Goal: Task Accomplishment & Management: Manage account settings

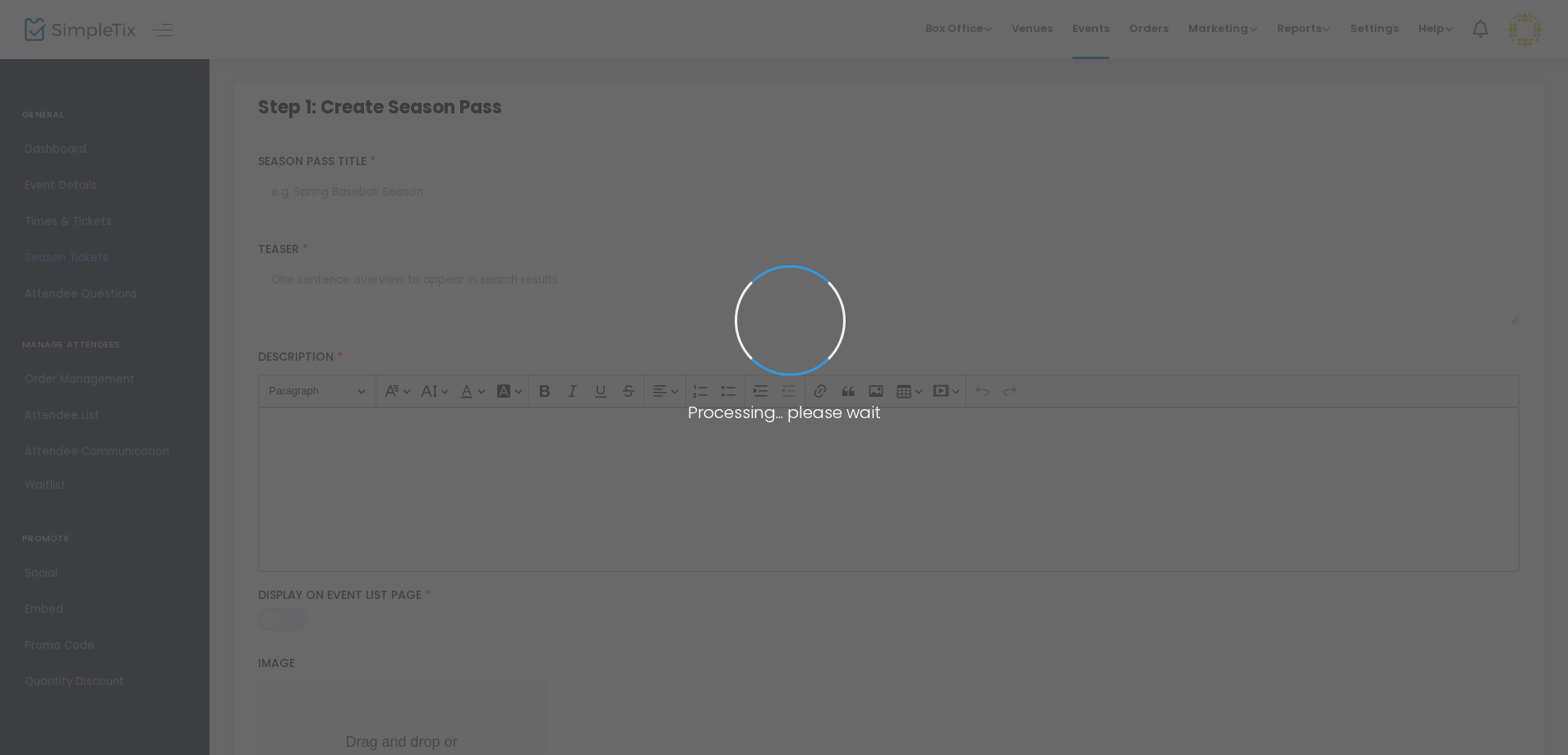
type input "Mahj Season Pass – Play More, Pay Less!"
type textarea "5 chances to sharpen your skills, laugh with friends, and sip something good… a…"
type input "Buy 4, get 1 free—our Mahj Season Pass is here!"
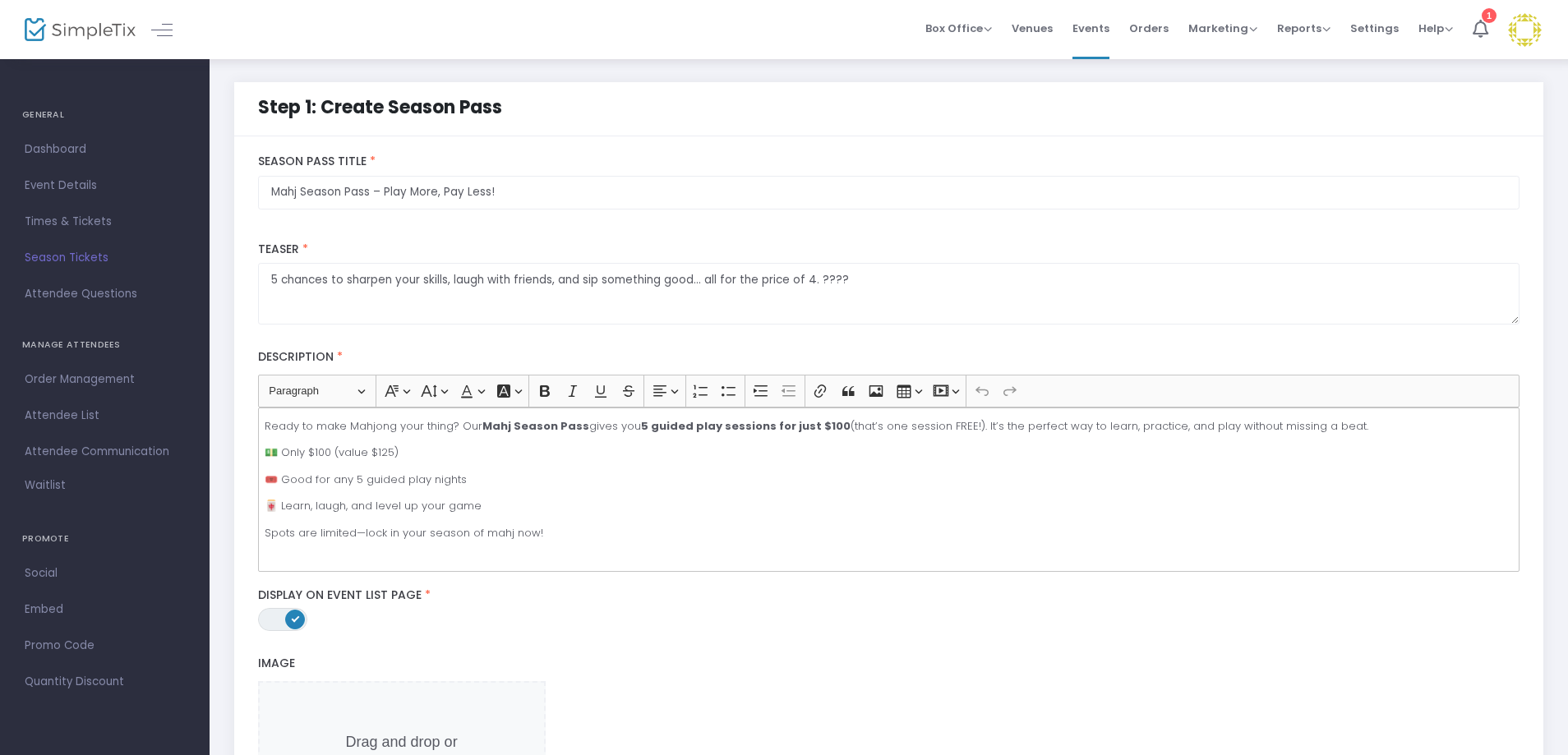
scroll to position [411, 0]
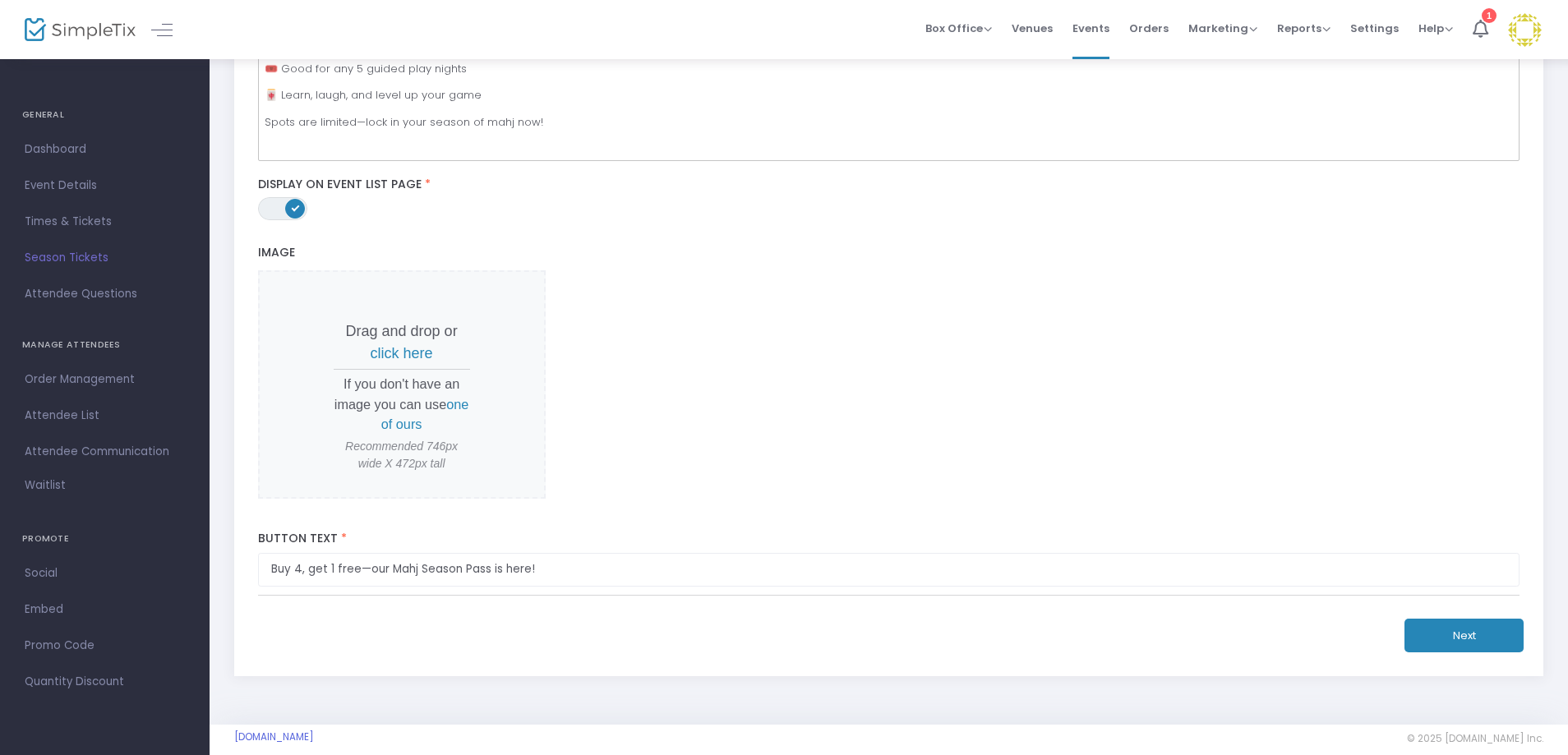
click at [1494, 639] on button "Next" at bounding box center [1464, 635] width 120 height 33
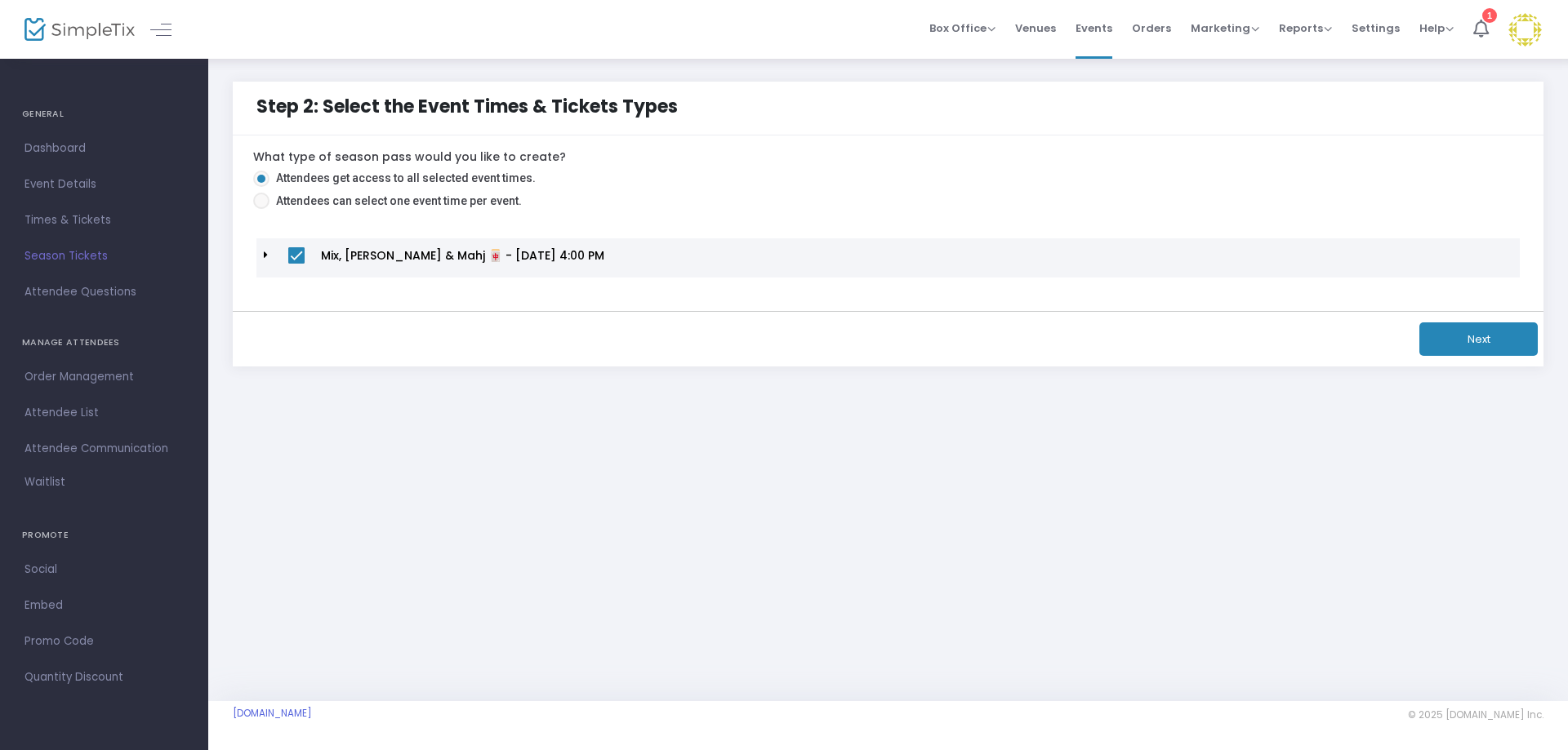
click at [391, 261] on span "Mix, [PERSON_NAME] & Mahj 🀄 - [DATE] 4:00 PM" at bounding box center [463, 255] width 283 height 17
click at [261, 258] on td at bounding box center [269, 258] width 24 height 38
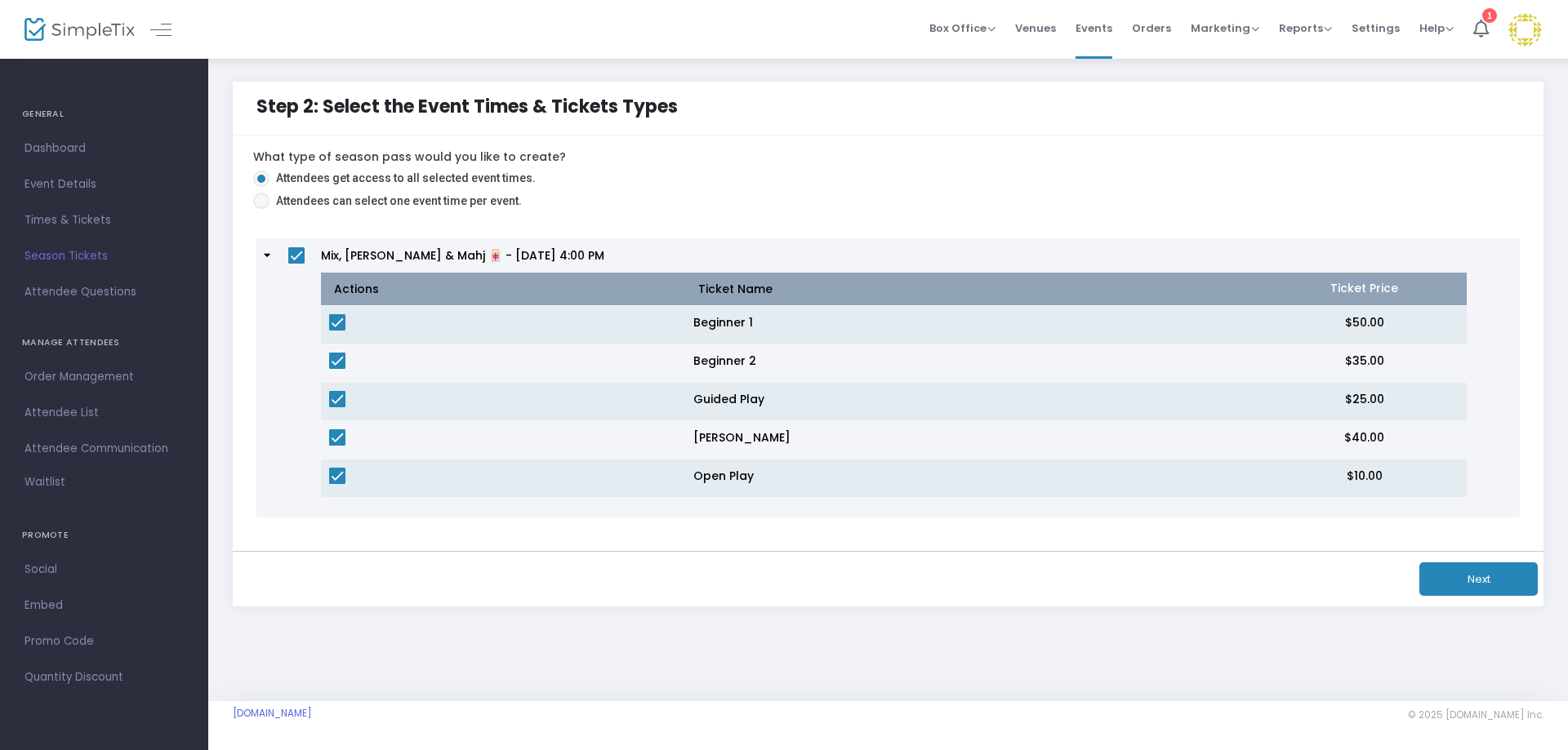
drag, startPoint x: 336, startPoint y: 322, endPoint x: 342, endPoint y: 375, distance: 53.3
click at [336, 323] on span at bounding box center [337, 322] width 17 height 17
click at [336, 331] on input "checkbox" at bounding box center [336, 331] width 1 height 1
checkbox input "false"
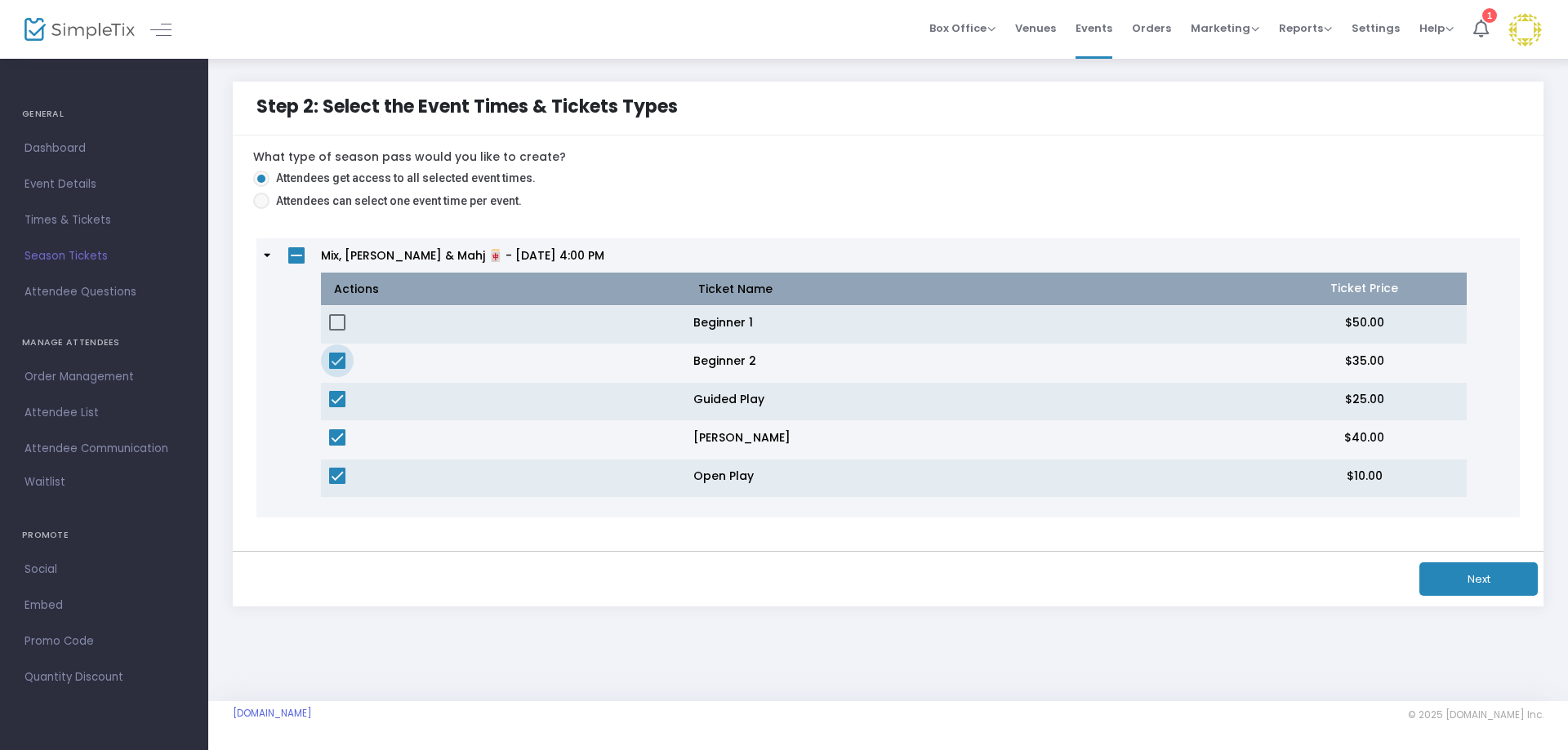
click at [345, 357] on span at bounding box center [337, 361] width 17 height 17
click at [337, 369] on input "checkbox" at bounding box center [336, 369] width 1 height 1
checkbox input "false"
click at [339, 441] on span at bounding box center [337, 437] width 17 height 17
click at [337, 446] on input "checkbox" at bounding box center [336, 446] width 1 height 1
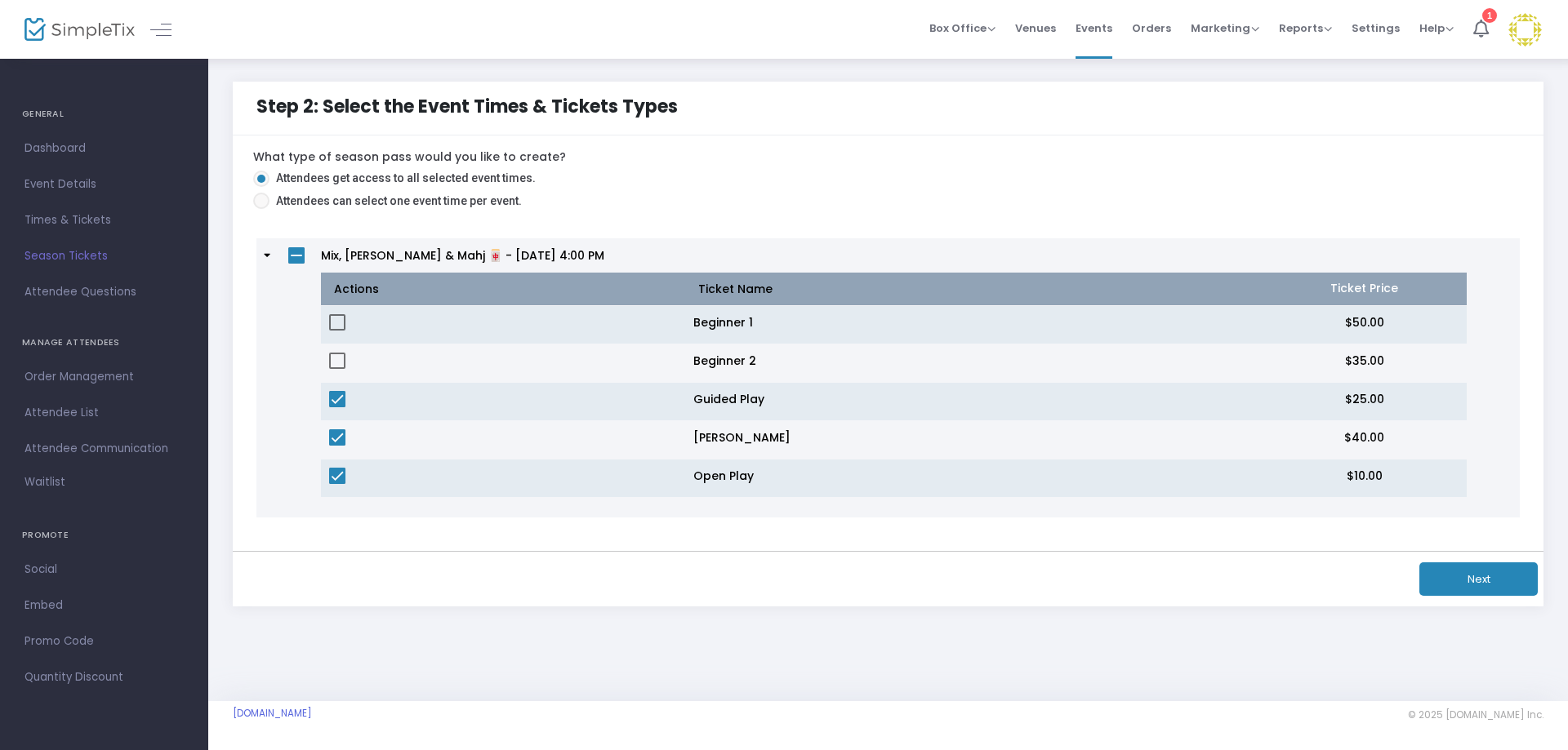
checkbox input "false"
click at [342, 469] on span at bounding box center [337, 476] width 17 height 17
click at [337, 485] on input "checkbox" at bounding box center [336, 485] width 1 height 1
checkbox input "false"
click at [1475, 587] on button "Next" at bounding box center [1479, 579] width 119 height 33
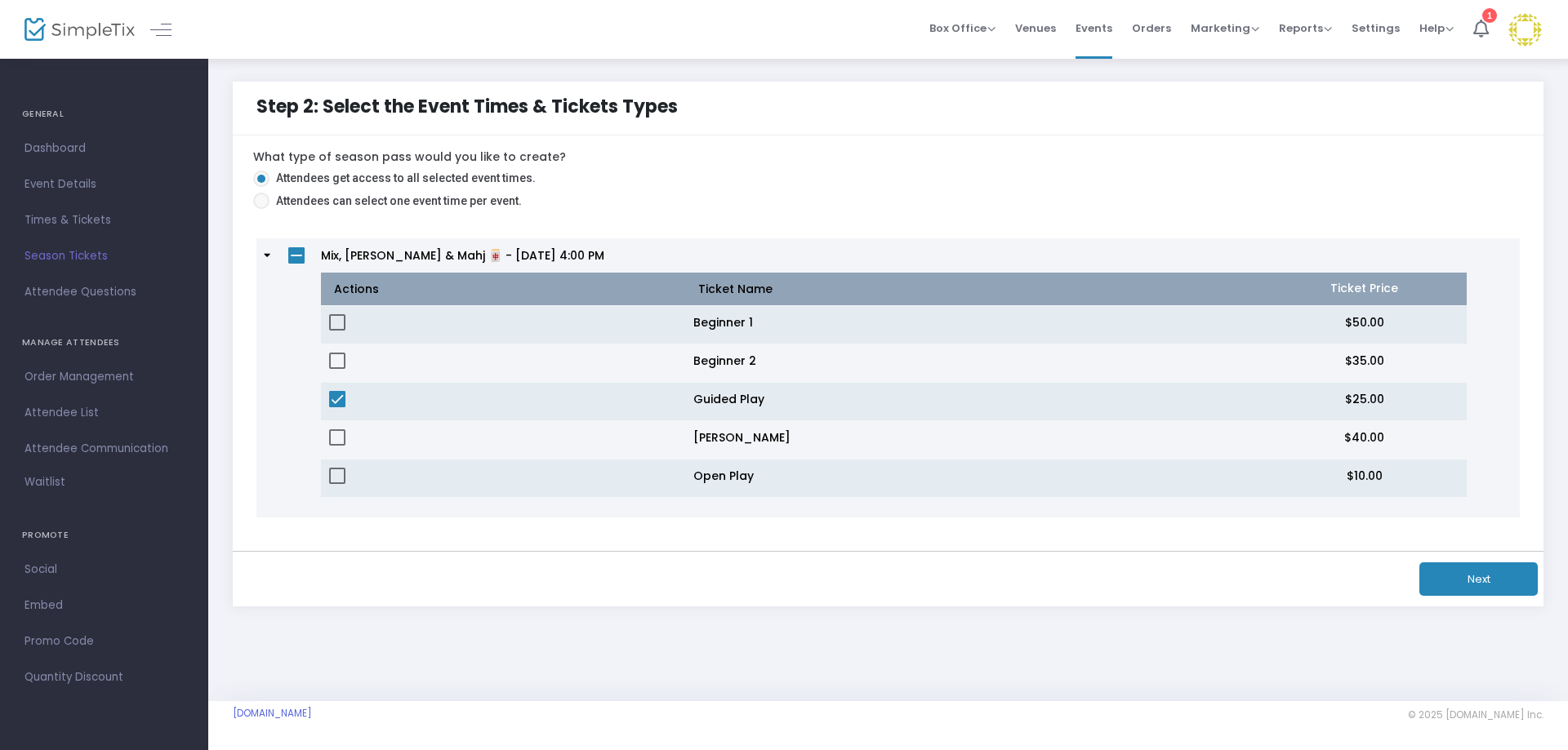
click at [308, 196] on span "Attendees can select one event time per event." at bounding box center [396, 202] width 252 height 17
click at [261, 209] on input "Attendees can select one event time per event." at bounding box center [260, 209] width 1 height 1
radio input "true"
click at [347, 399] on td at bounding box center [503, 403] width 364 height 38
click at [333, 403] on span at bounding box center [337, 399] width 17 height 17
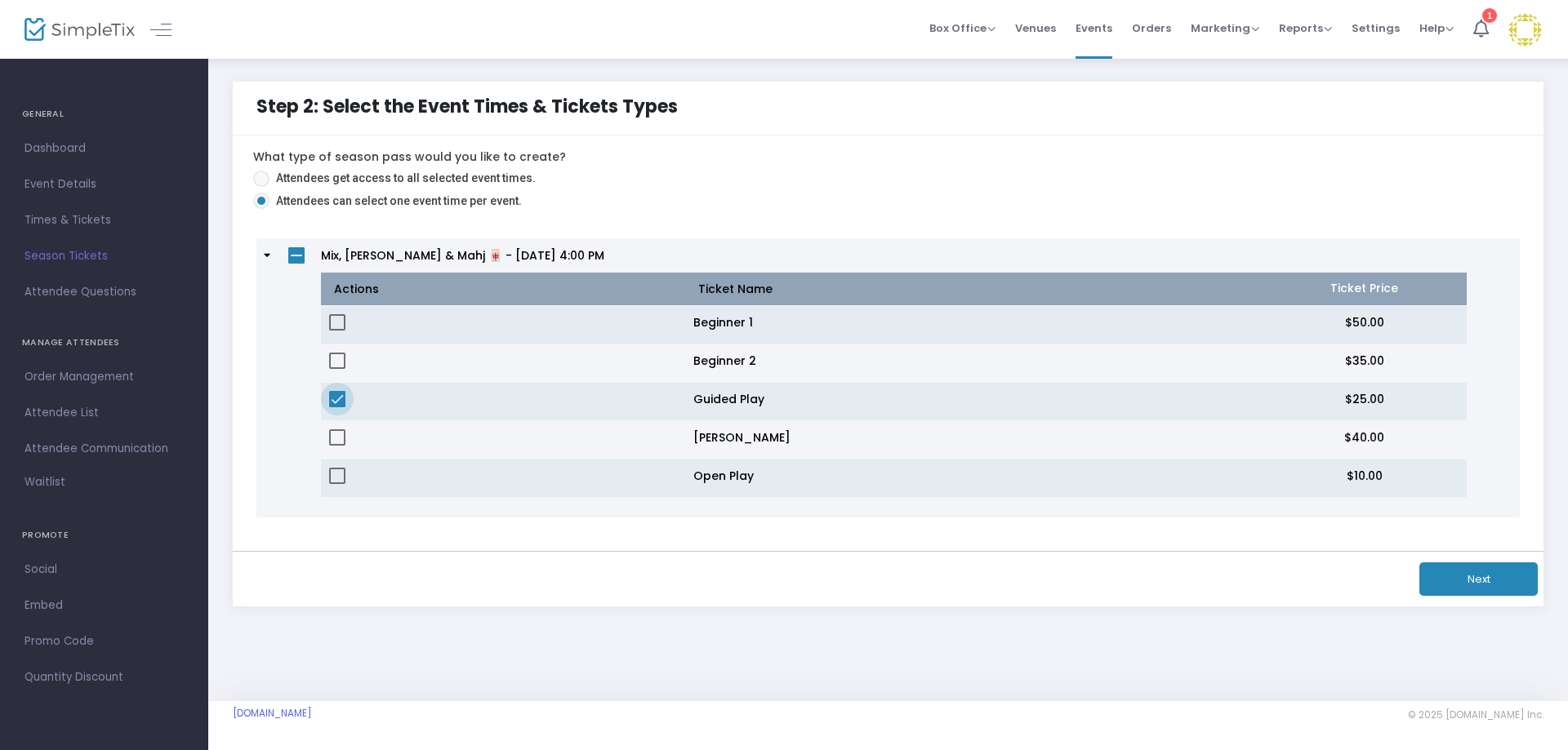
click at [336, 408] on input "checkbox" at bounding box center [336, 408] width 1 height 1
click at [340, 401] on span at bounding box center [337, 399] width 17 height 17
click at [337, 408] on input "checkbox" at bounding box center [336, 408] width 1 height 1
checkbox input "true"
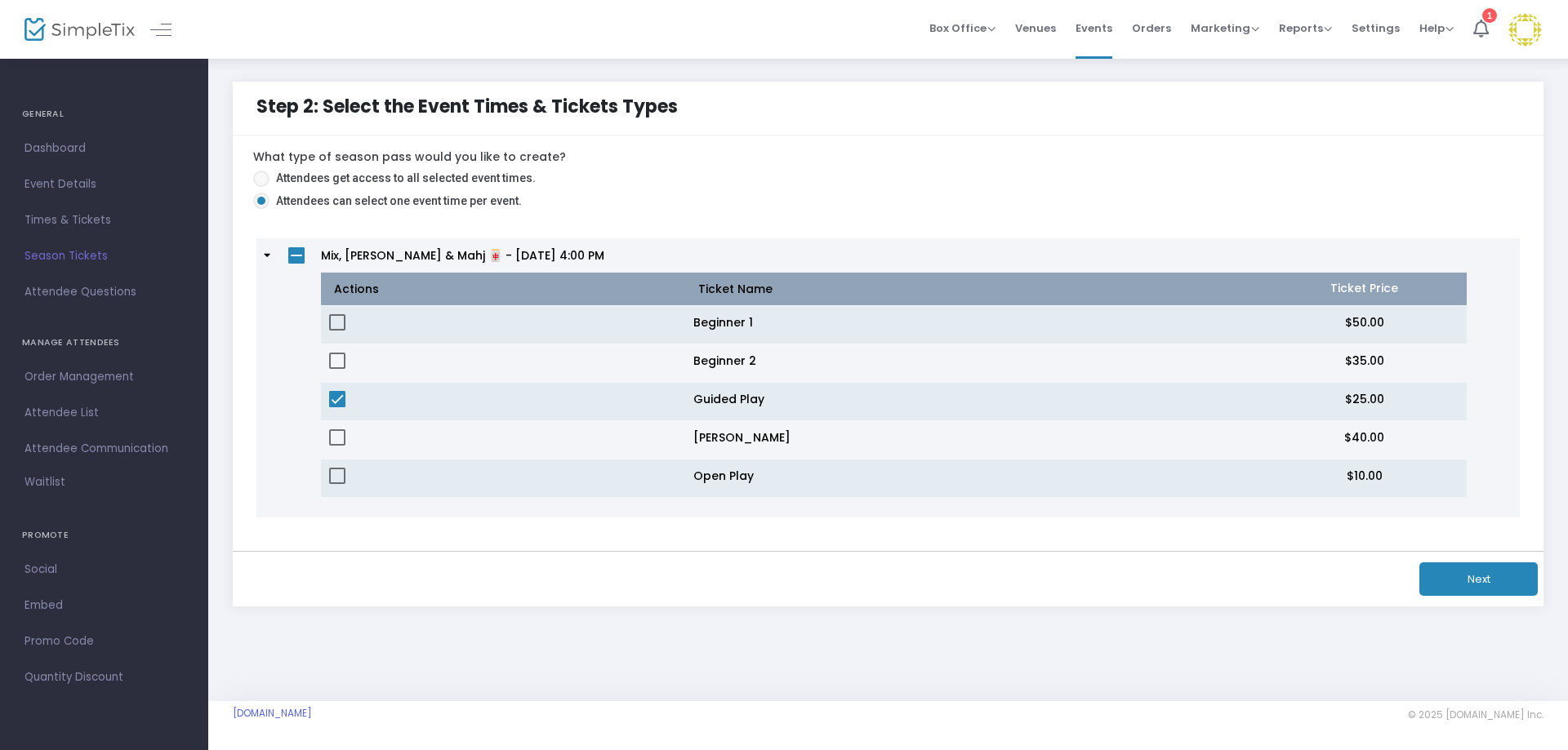
click at [1494, 584] on button "Next" at bounding box center [1479, 579] width 119 height 33
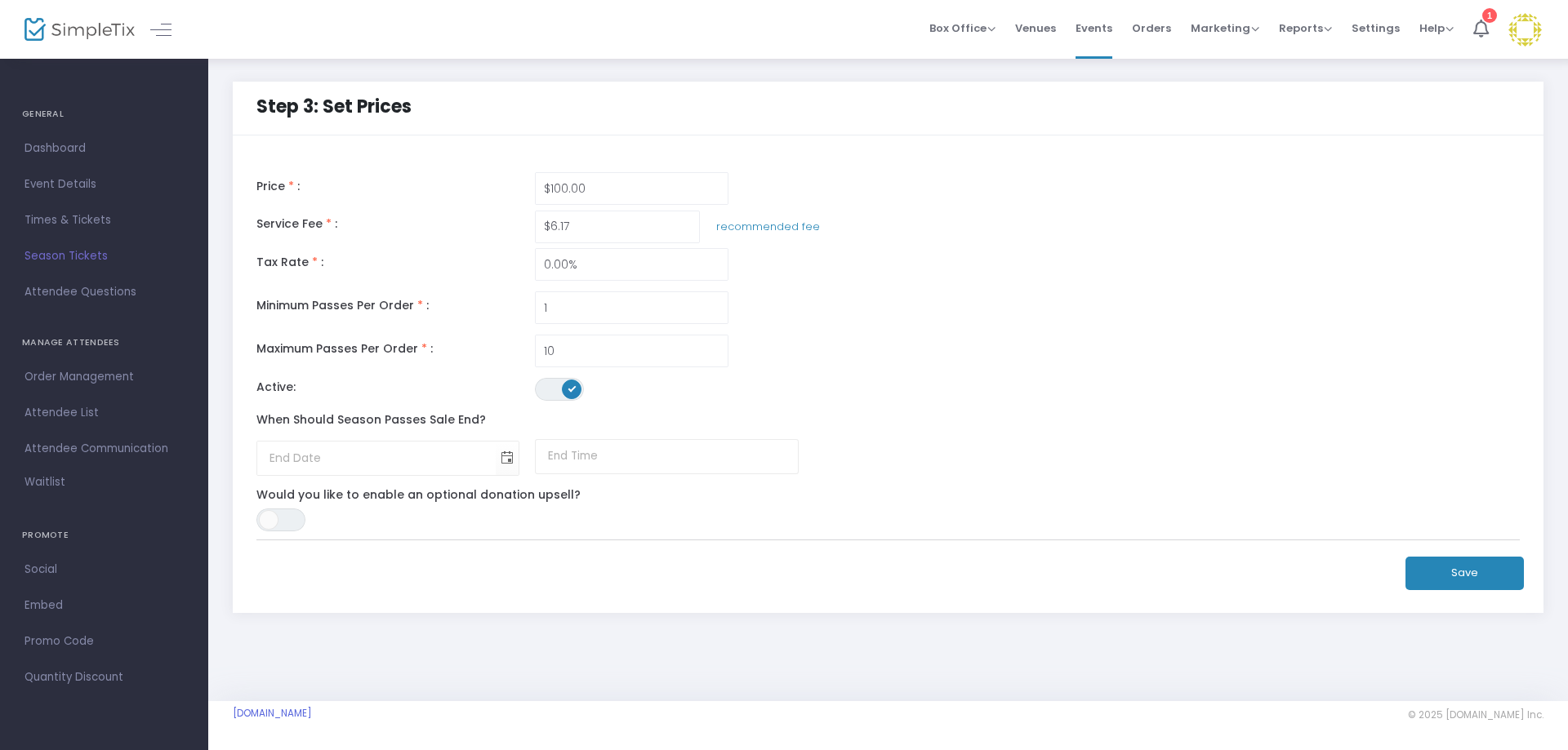
click at [1487, 584] on button "Save" at bounding box center [1465, 574] width 119 height 33
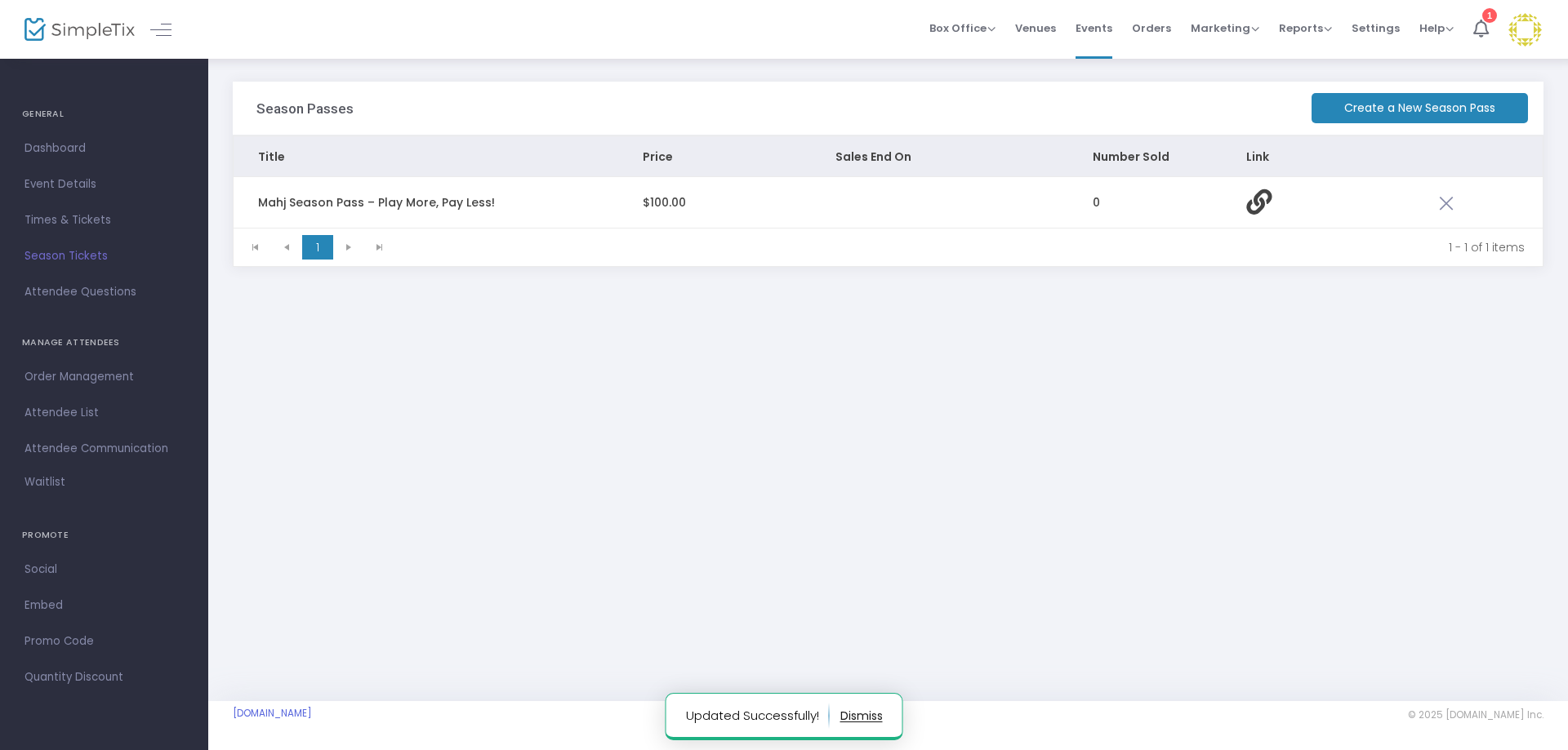
click at [401, 199] on span "Mahj Season Pass – Play More, Pay Less!" at bounding box center [376, 203] width 237 height 17
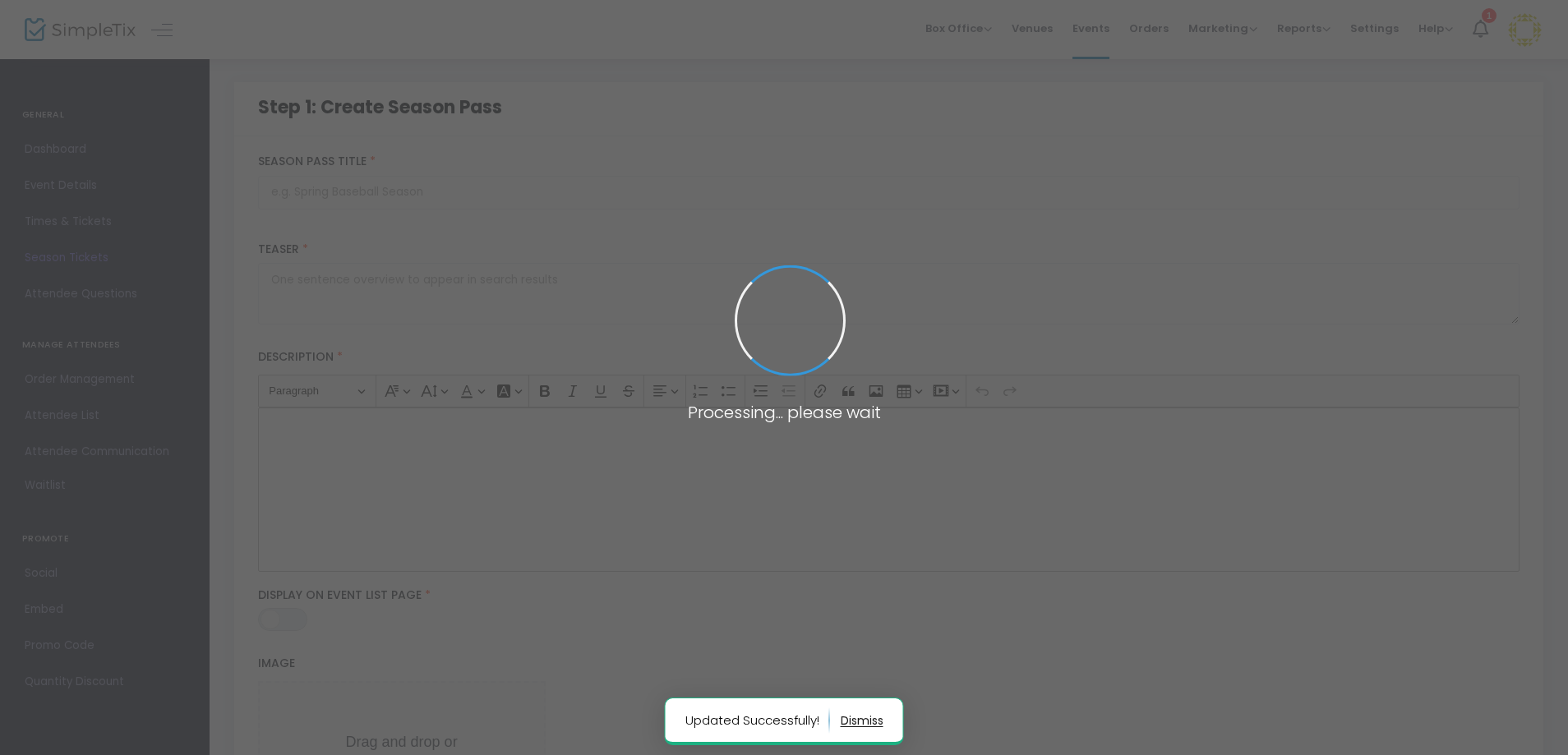
type input "Mahj Season Pass – Play More, Pay Less!"
type textarea "5 chances to sharpen your skills, laugh with friends, and sip something good… a…"
type input "Buy 4, get 1 free—our Mahj Season Pass is here!"
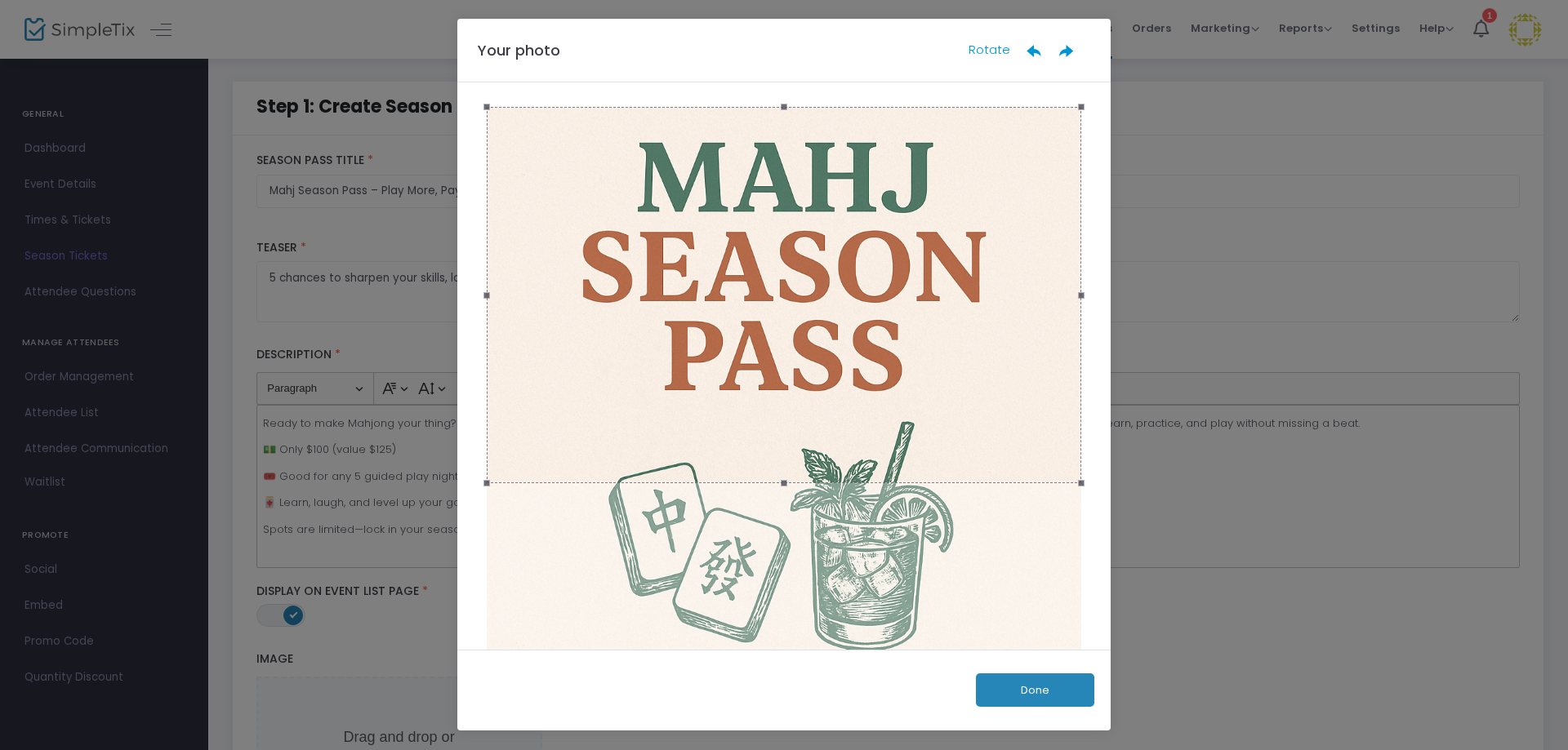
drag, startPoint x: 888, startPoint y: 375, endPoint x: 875, endPoint y: 96, distance: 279.3
click at [875, 96] on div at bounding box center [784, 366] width 653 height 568
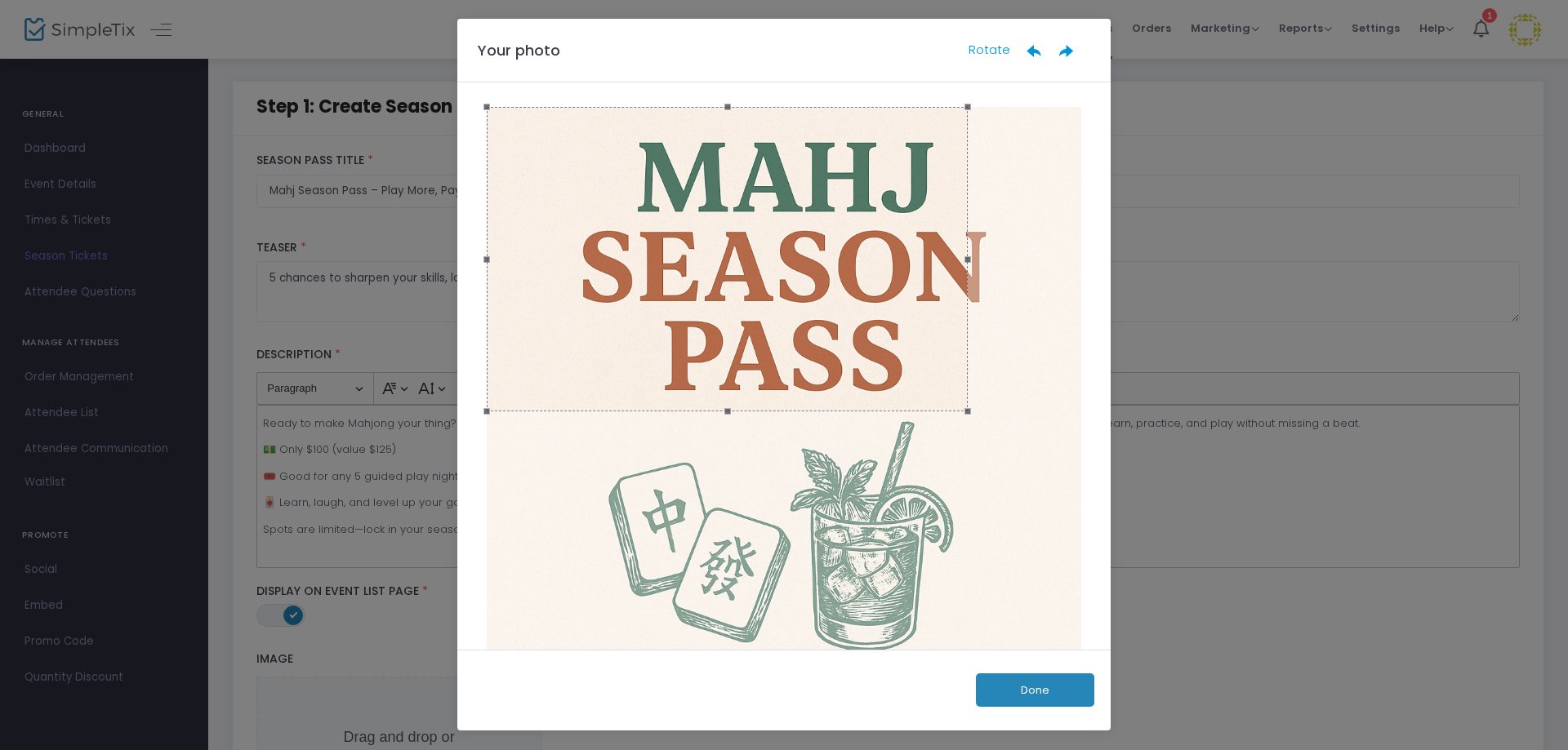
drag, startPoint x: 777, startPoint y: 485, endPoint x: 770, endPoint y: 413, distance: 72.3
click at [770, 413] on span at bounding box center [728, 411] width 463 height 18
drag, startPoint x: 797, startPoint y: 389, endPoint x: 863, endPoint y: 384, distance: 66.2
click at [863, 384] on div at bounding box center [793, 259] width 481 height 305
click at [1029, 688] on button "Done" at bounding box center [1036, 690] width 119 height 33
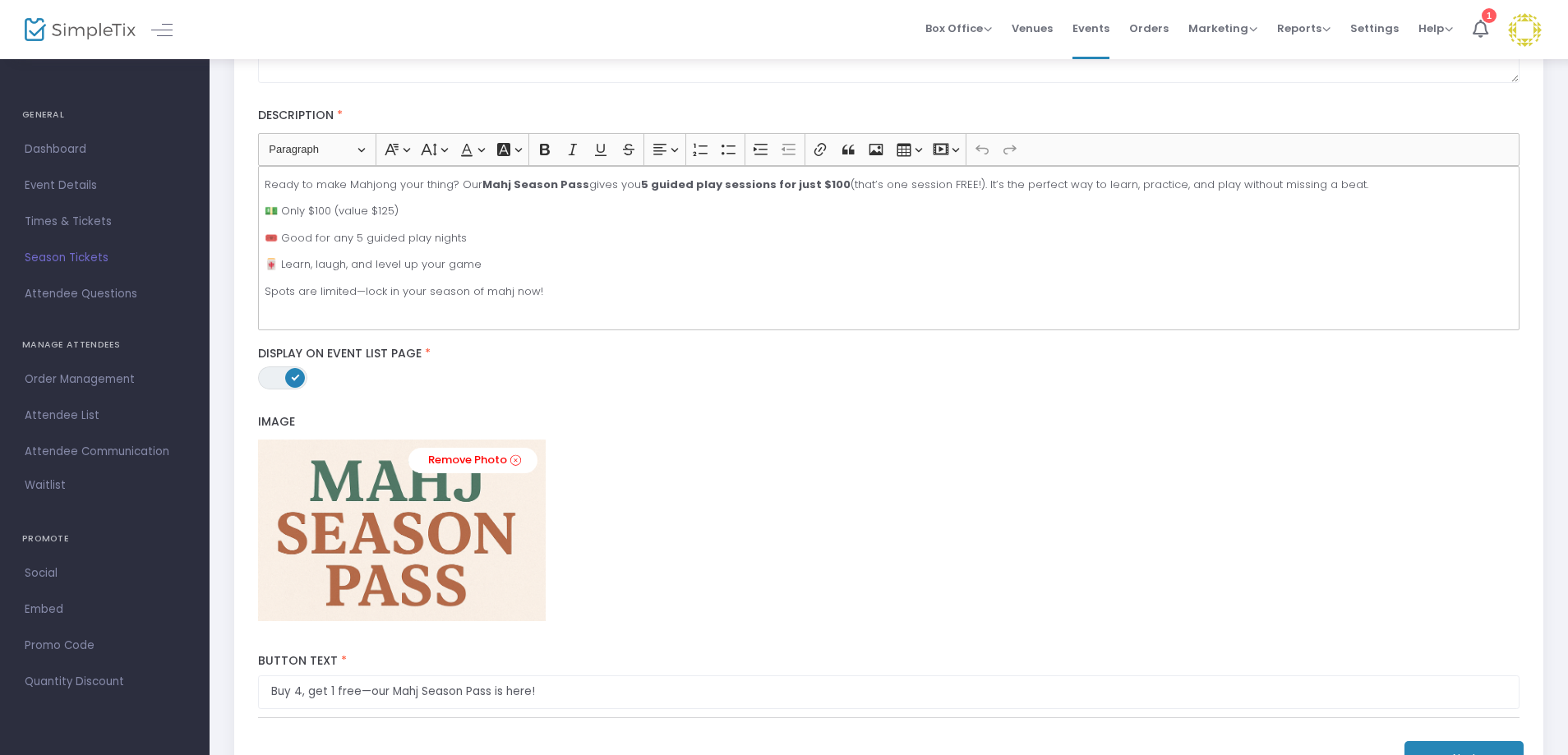
scroll to position [247, 0]
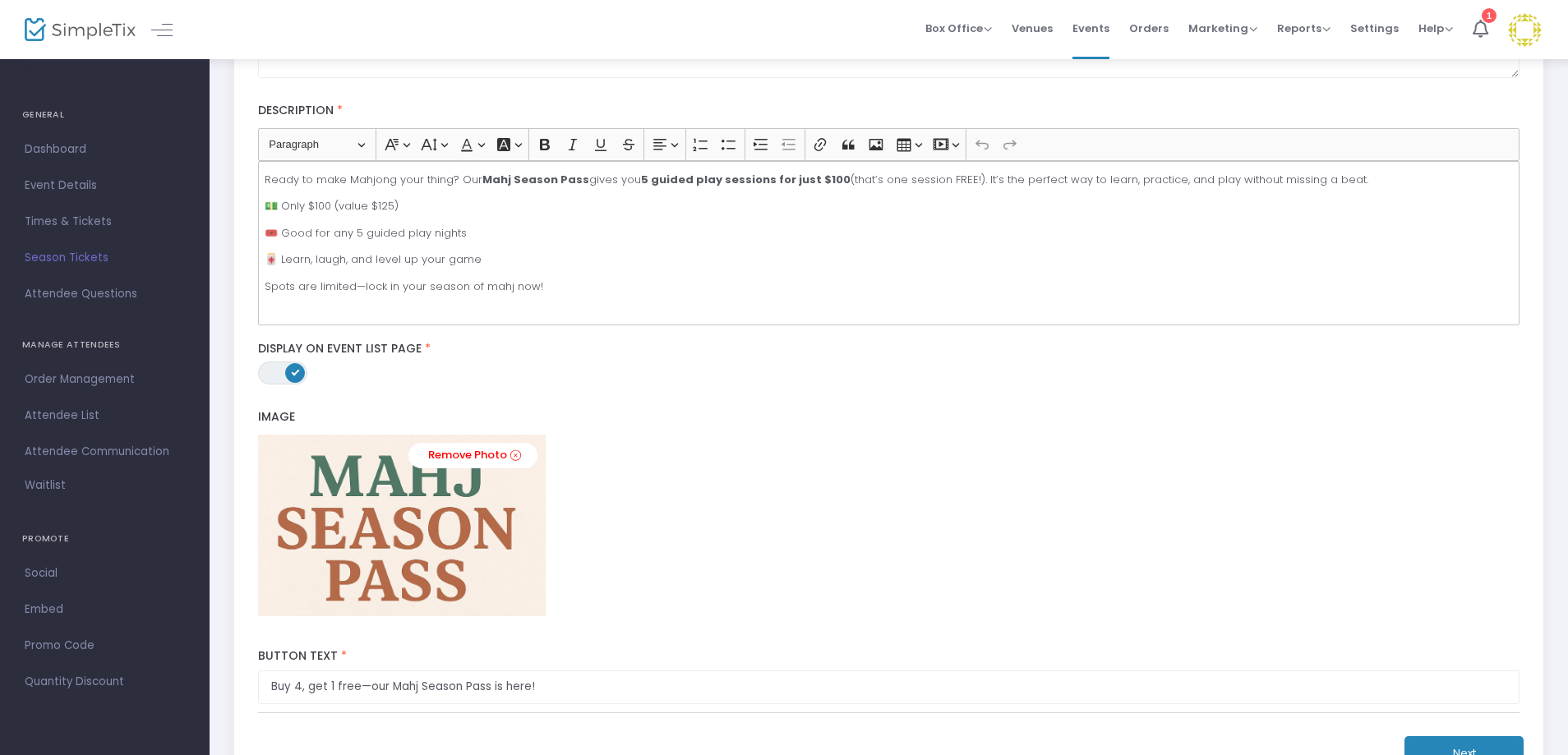
click at [1480, 744] on button "Next" at bounding box center [1464, 753] width 120 height 33
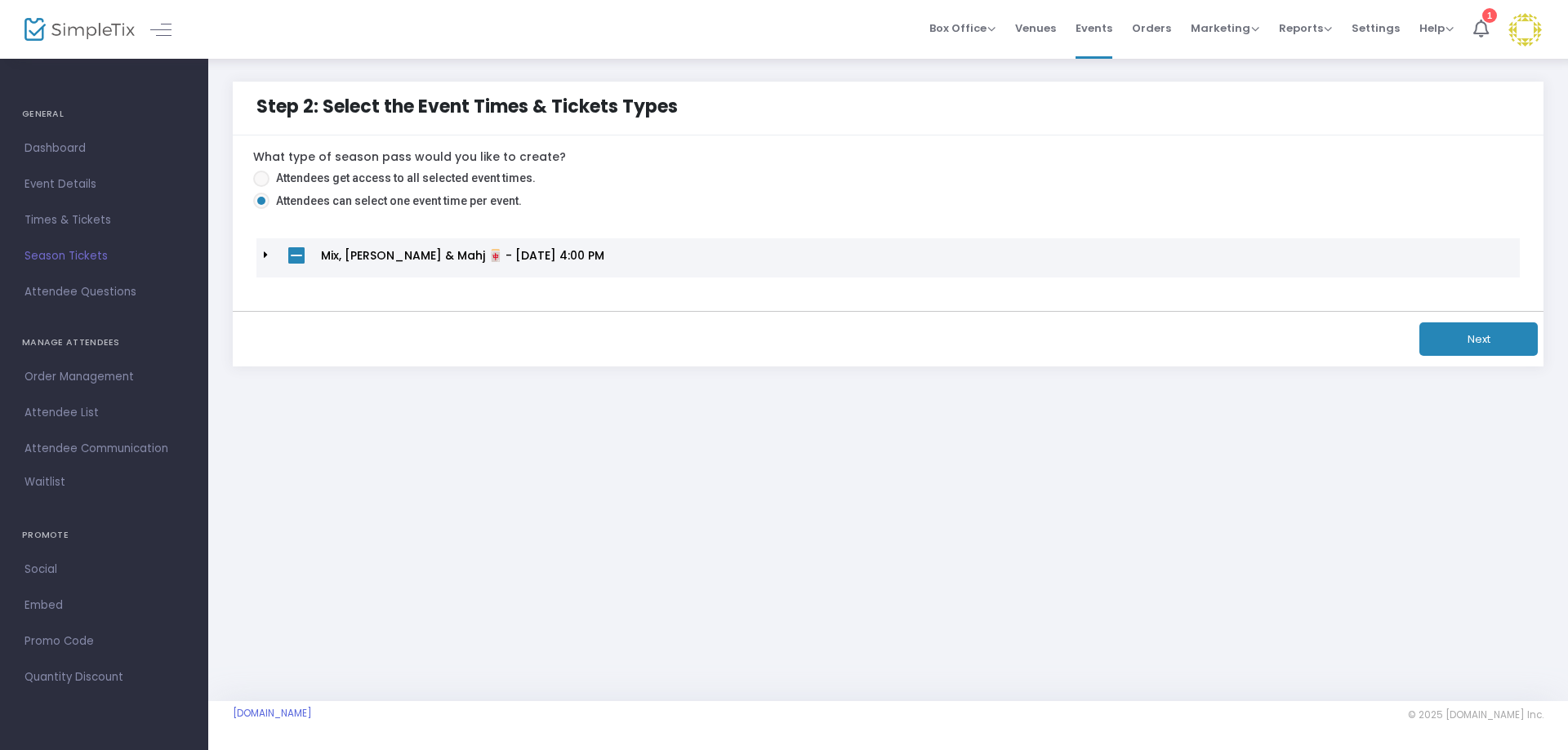
click at [1455, 346] on button "Next" at bounding box center [1479, 339] width 119 height 33
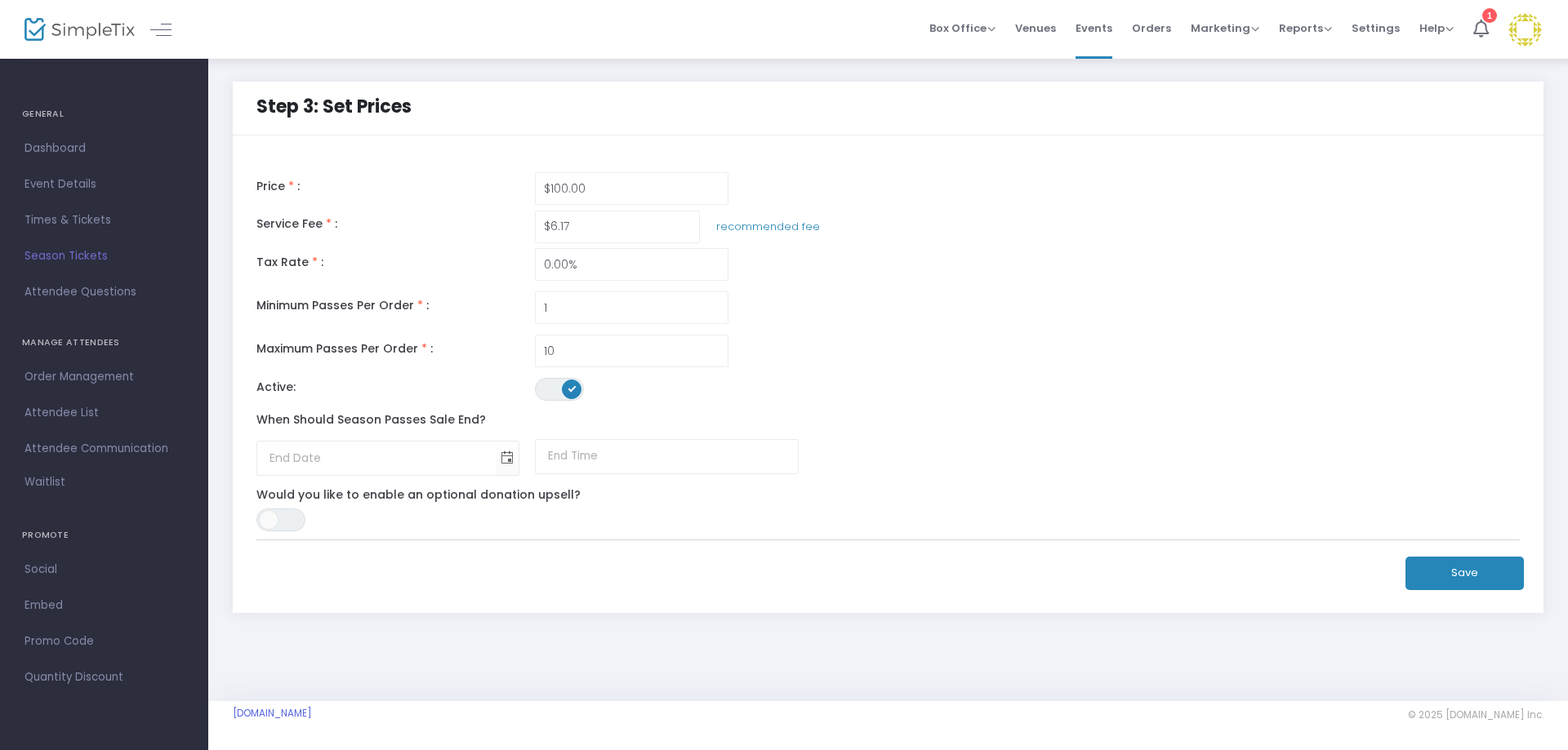
click at [1474, 566] on button "Save" at bounding box center [1465, 574] width 119 height 33
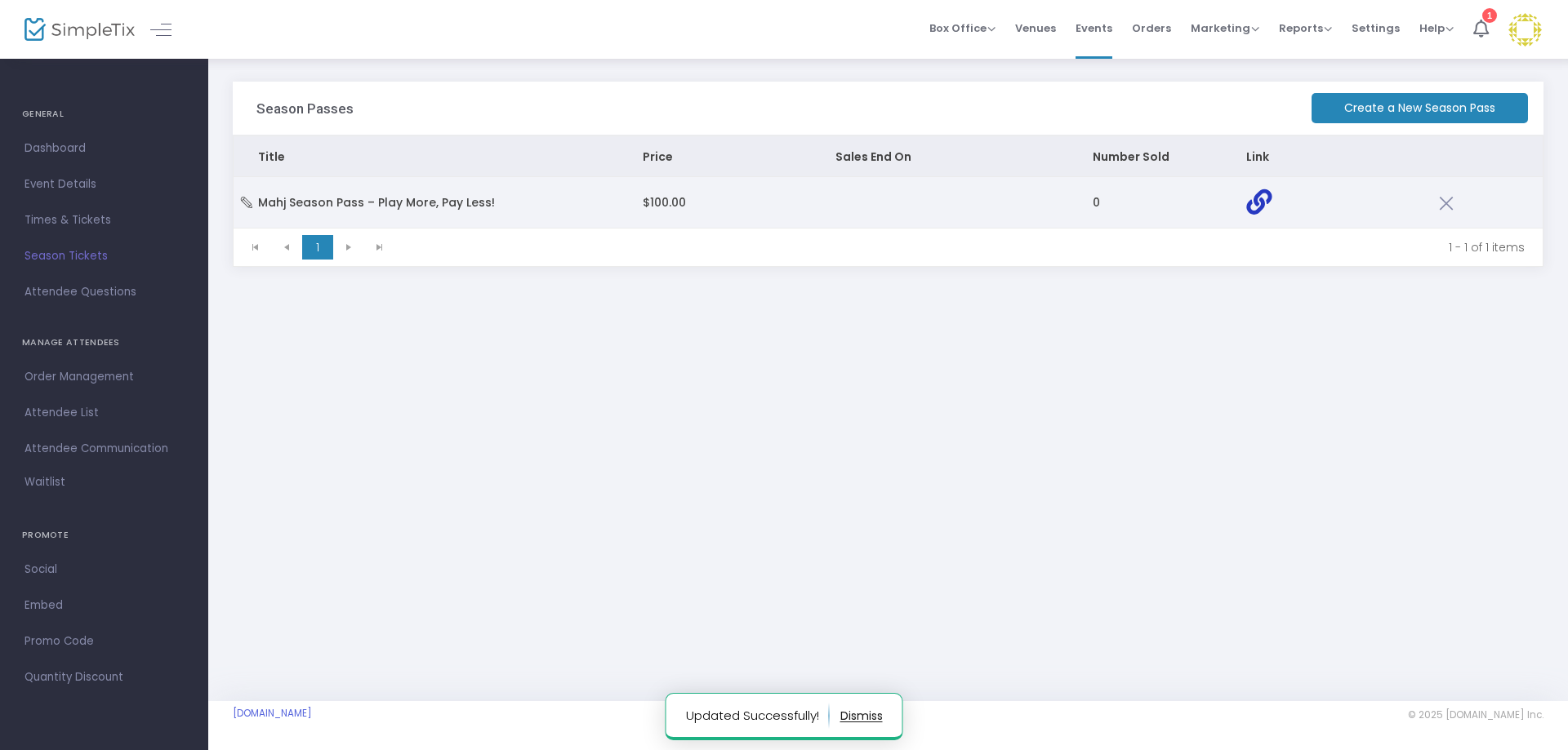
click at [1260, 196] on icon "Data table" at bounding box center [1259, 202] width 25 height 25
click at [373, 214] on td "Mahj Season Pass – Play More, Pay Less!" at bounding box center [425, 203] width 384 height 51
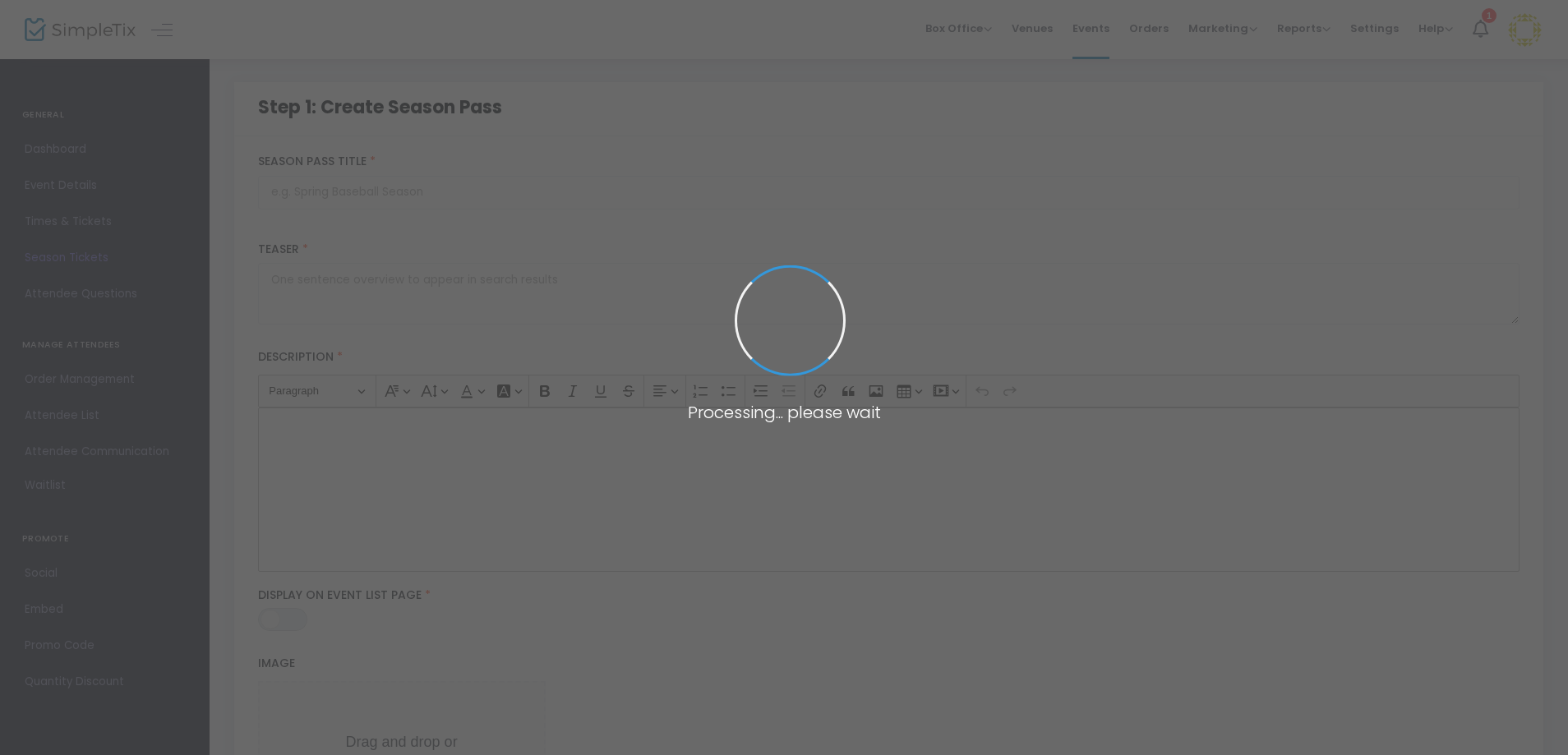
type input "Mahj Season Pass – Play More, Pay Less!"
type textarea "5 chances to sharpen your skills, laugh with friends, and sip something good… a…"
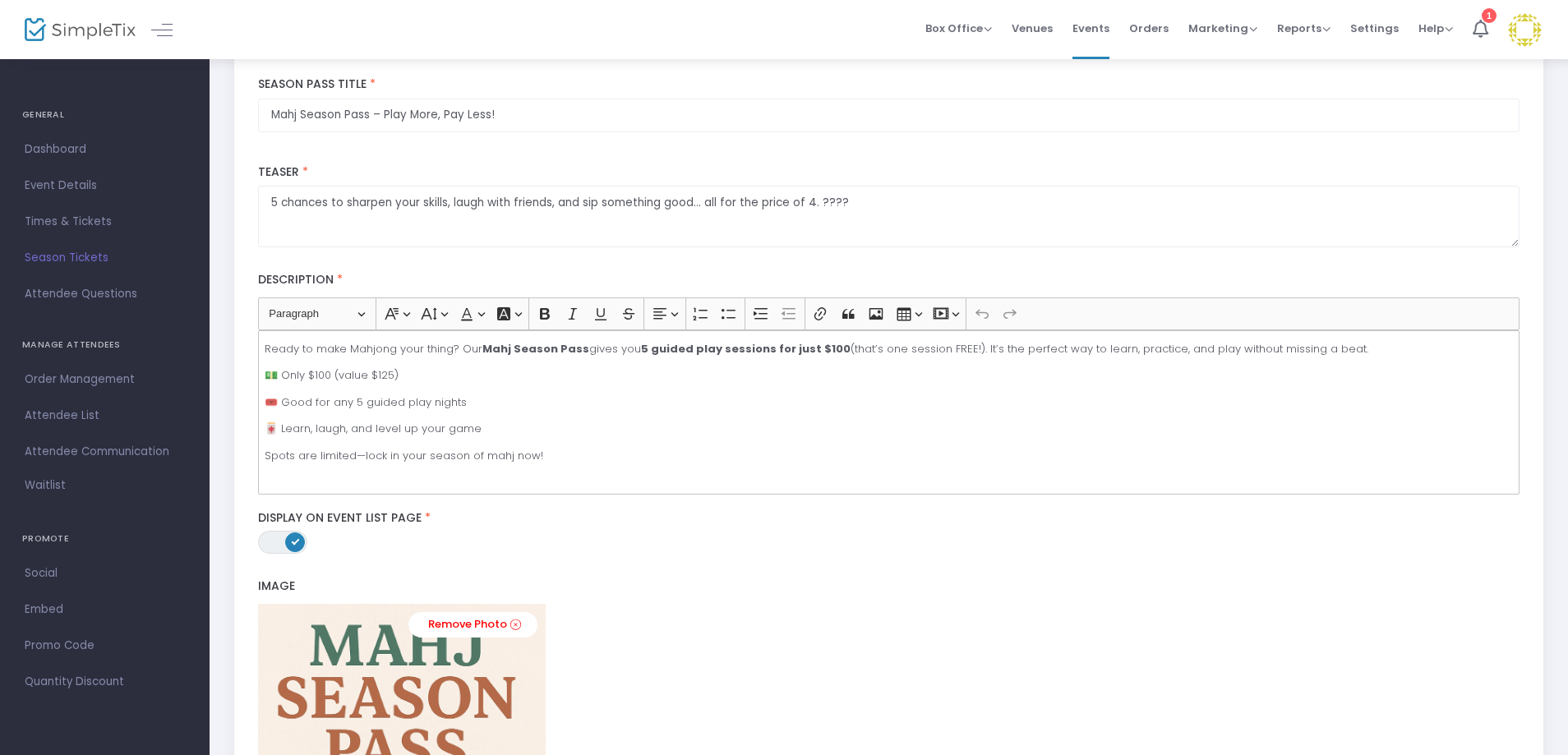
scroll to position [329, 0]
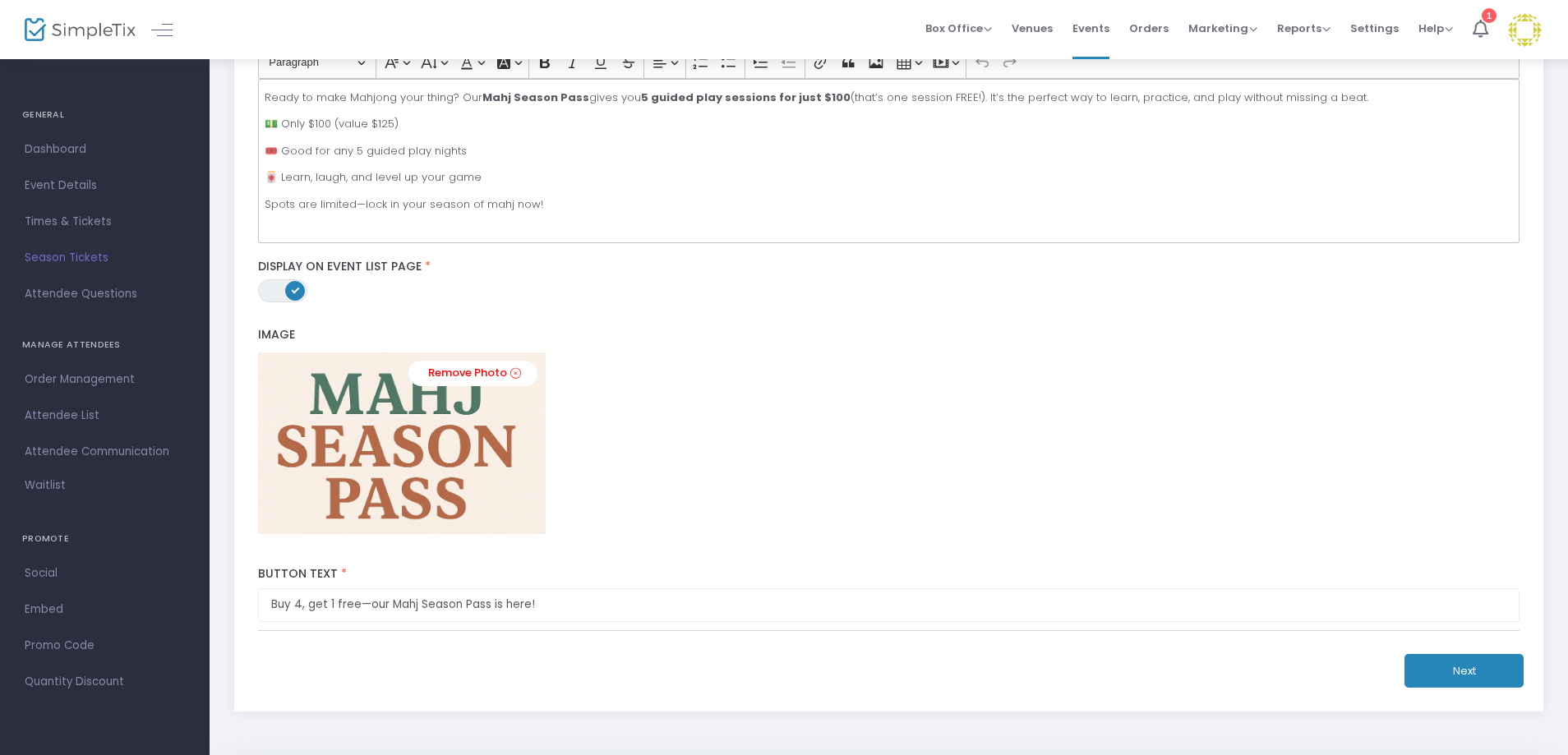
click at [1488, 679] on button "Next" at bounding box center [1464, 671] width 120 height 33
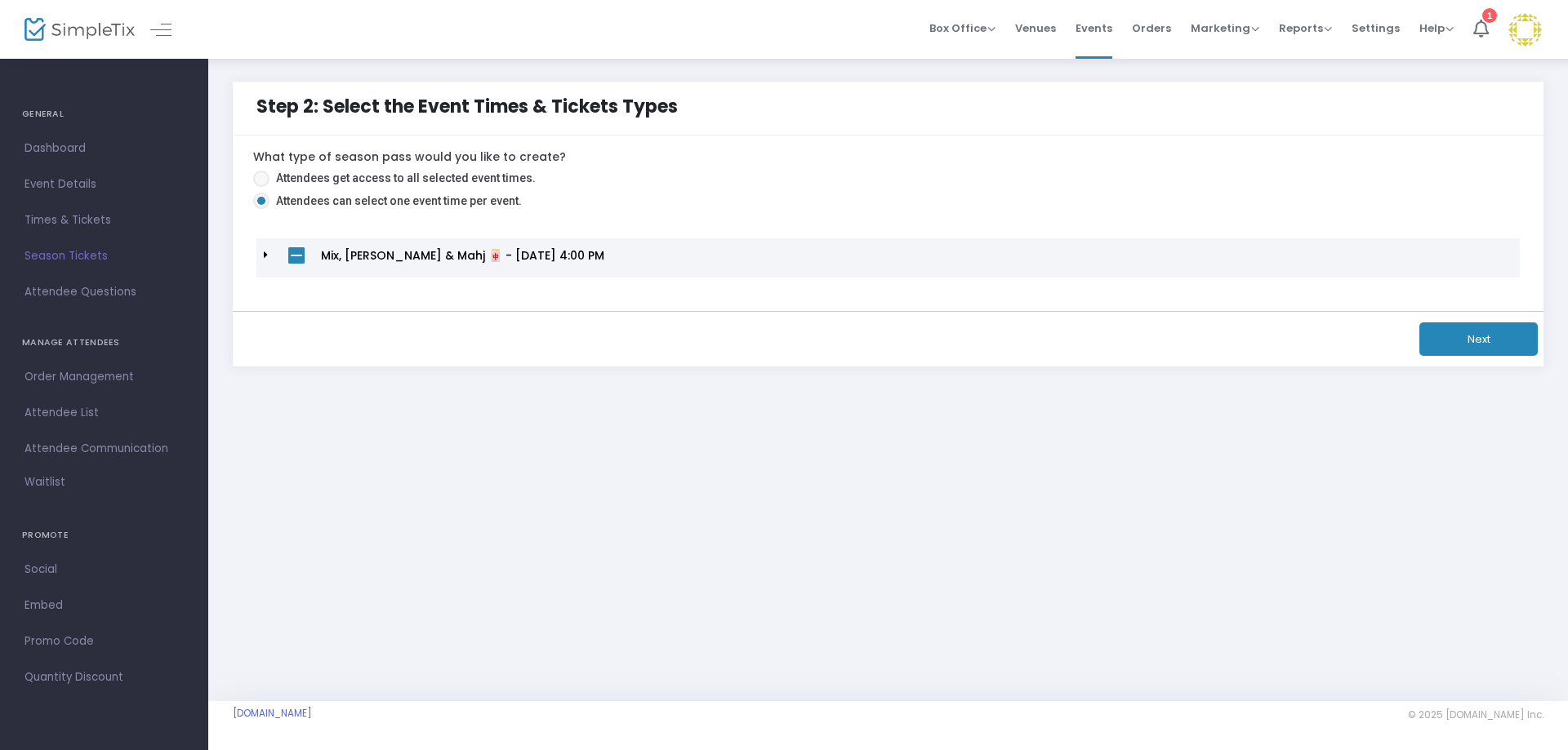
click at [255, 175] on span at bounding box center [261, 178] width 17 height 17
click at [260, 187] on input "Attendees get access to all selected event times." at bounding box center [260, 187] width 1 height 1
radio input "true"
click at [1483, 345] on button "Next" at bounding box center [1479, 339] width 119 height 33
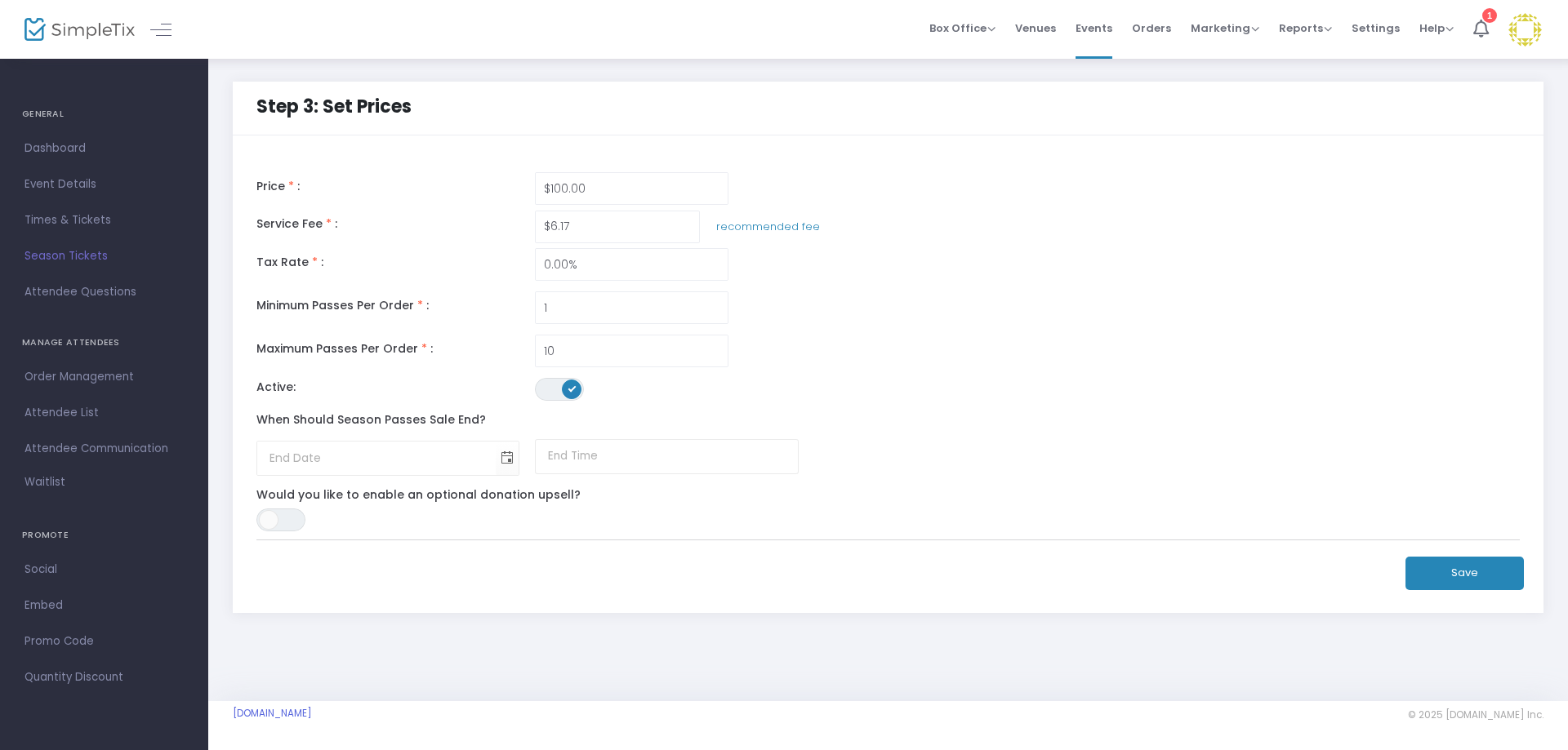
click at [1466, 572] on button "Save" at bounding box center [1465, 574] width 119 height 33
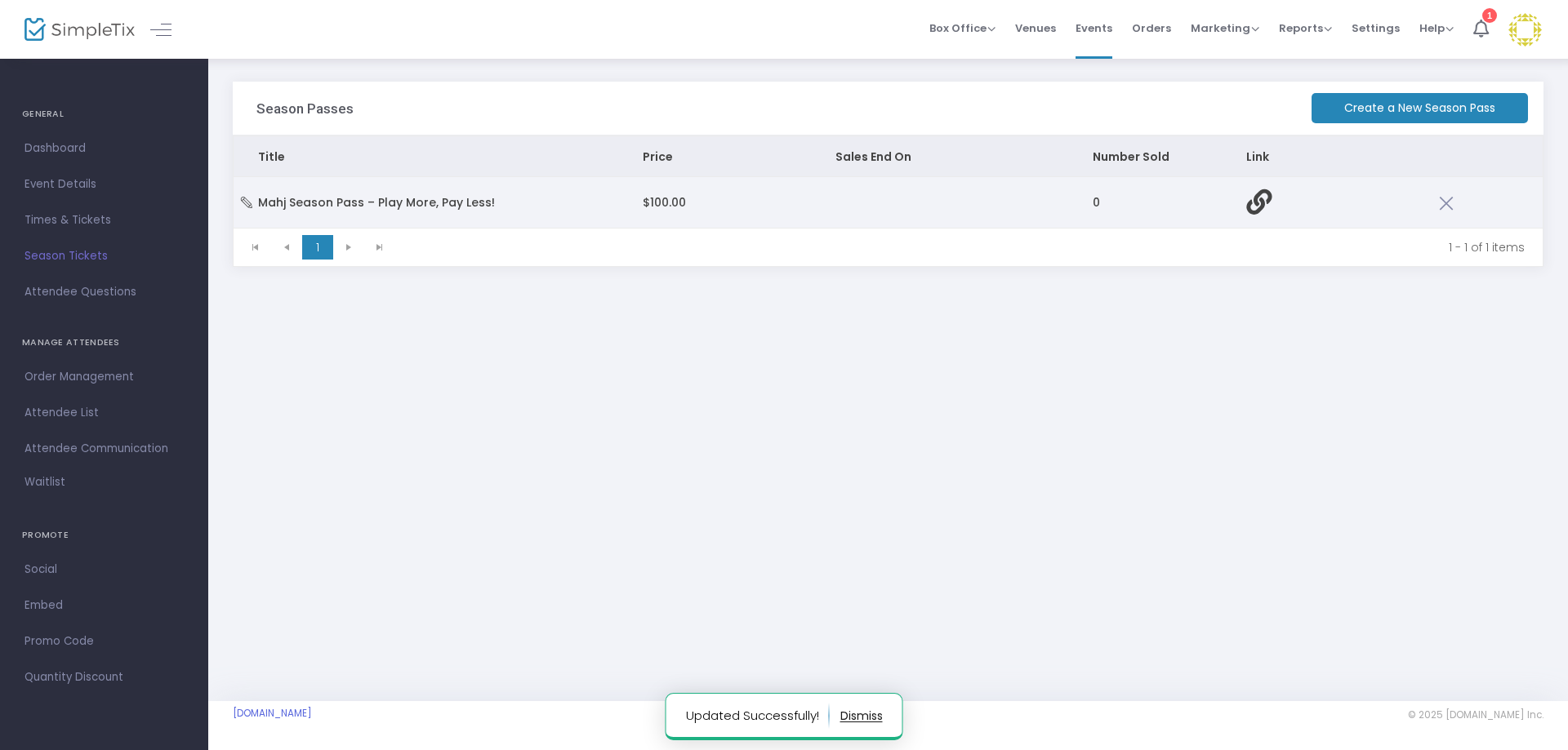
click at [1241, 199] on td "Data table" at bounding box center [1318, 203] width 193 height 51
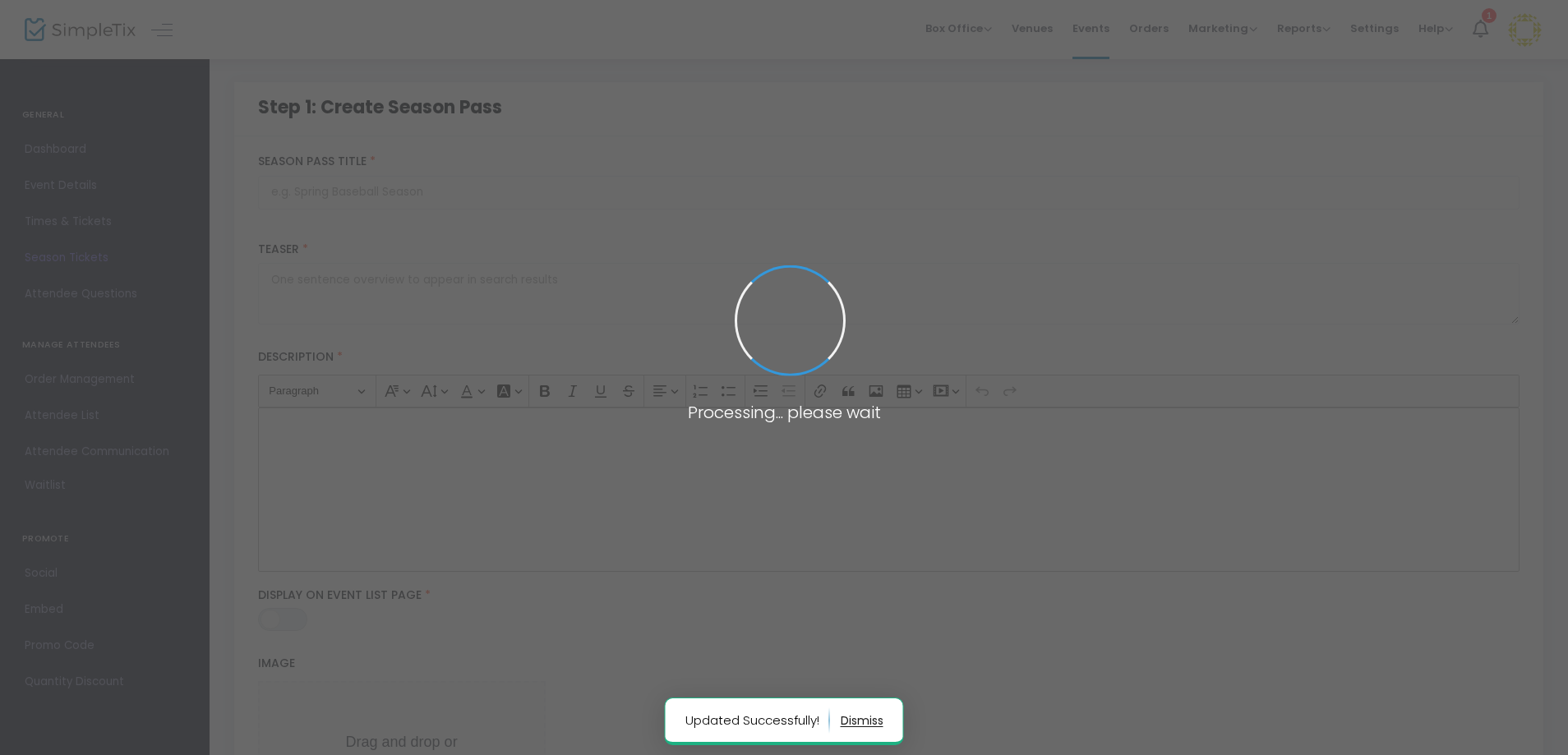
type input "Mahj Season Pass – Play More, Pay Less!"
type textarea "5 chances to sharpen your skills, laugh with friends, and sip something good… a…"
type input "Buy 4, get 1 free—our Mahj Season Pass is here!"
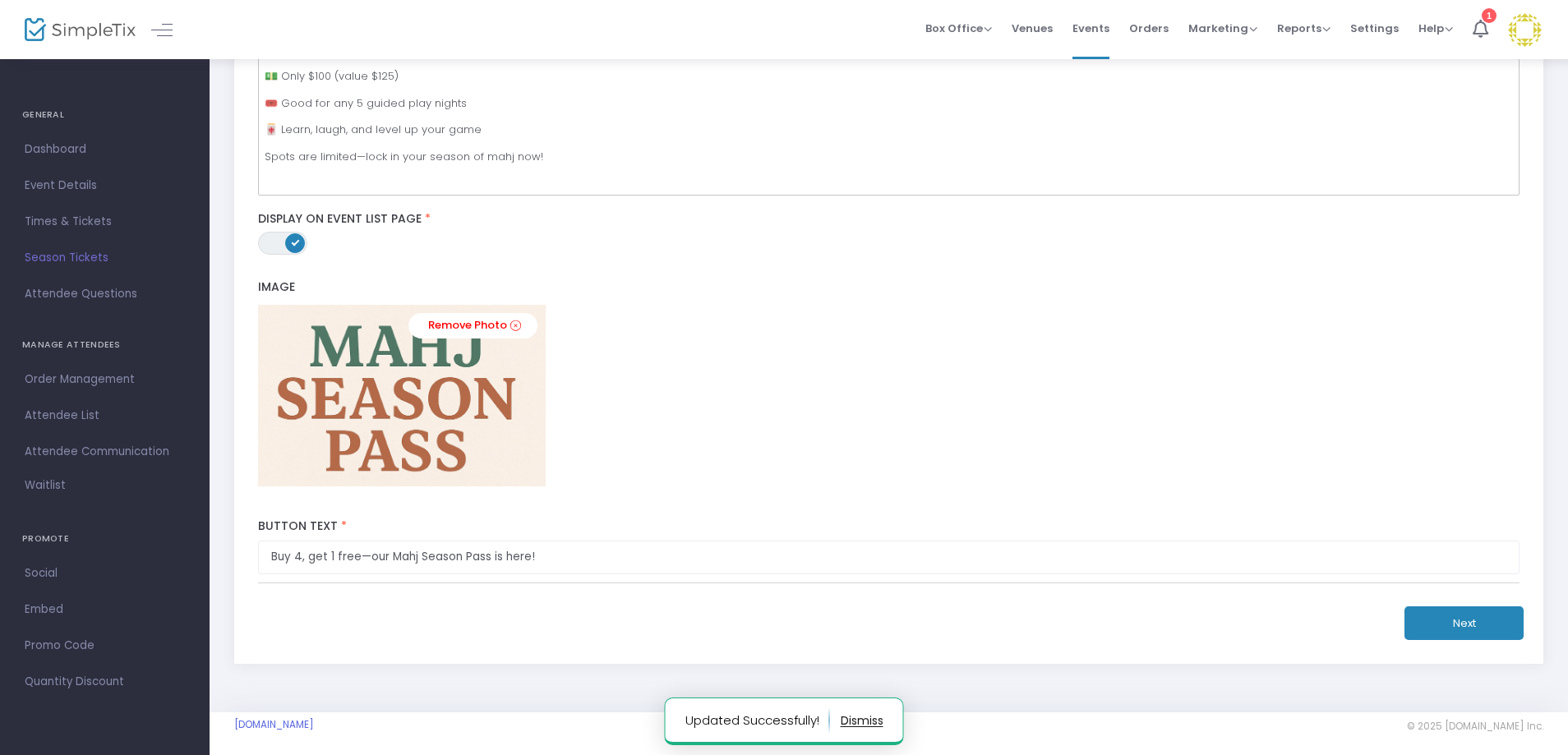
scroll to position [383, 0]
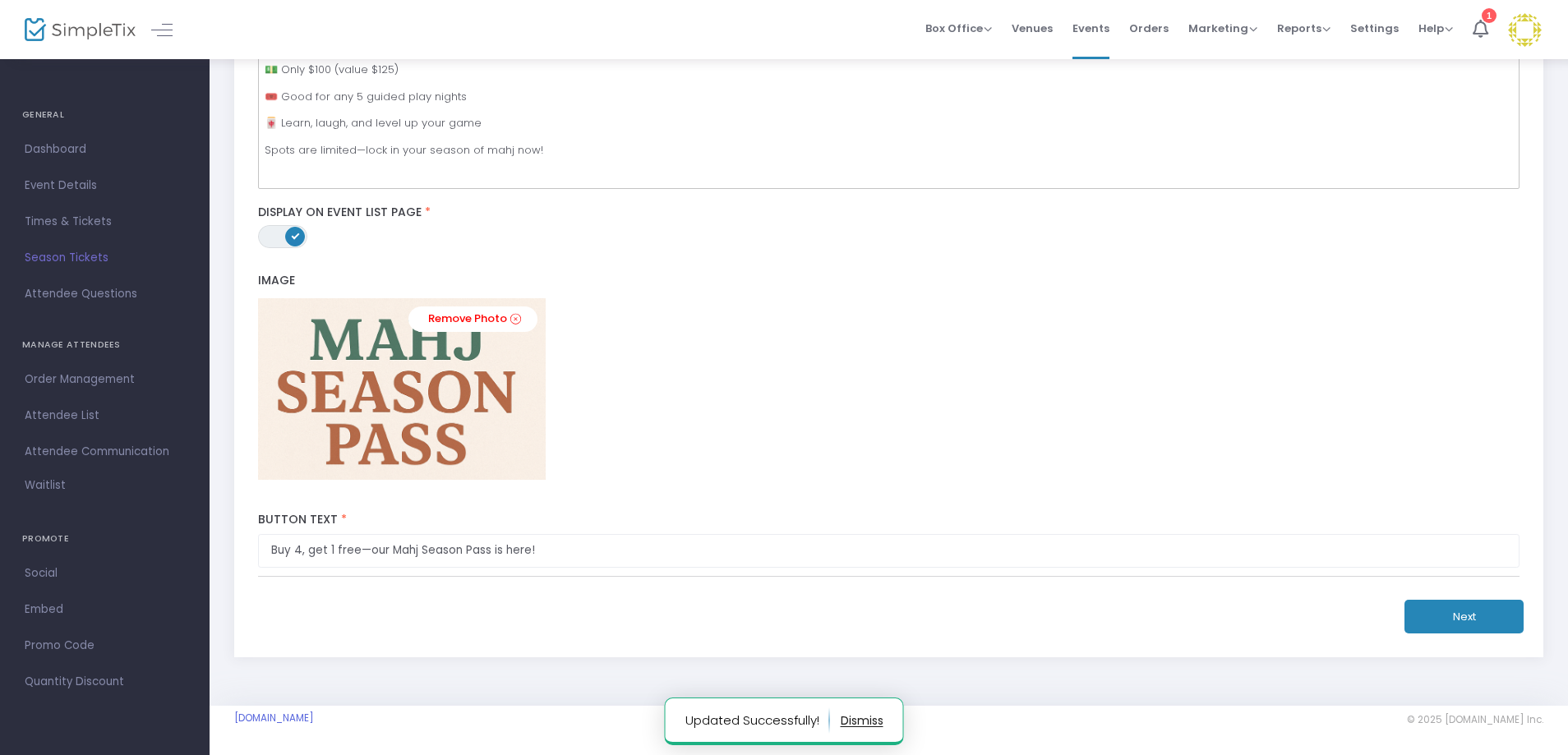
click at [1455, 610] on button "Next" at bounding box center [1464, 617] width 120 height 33
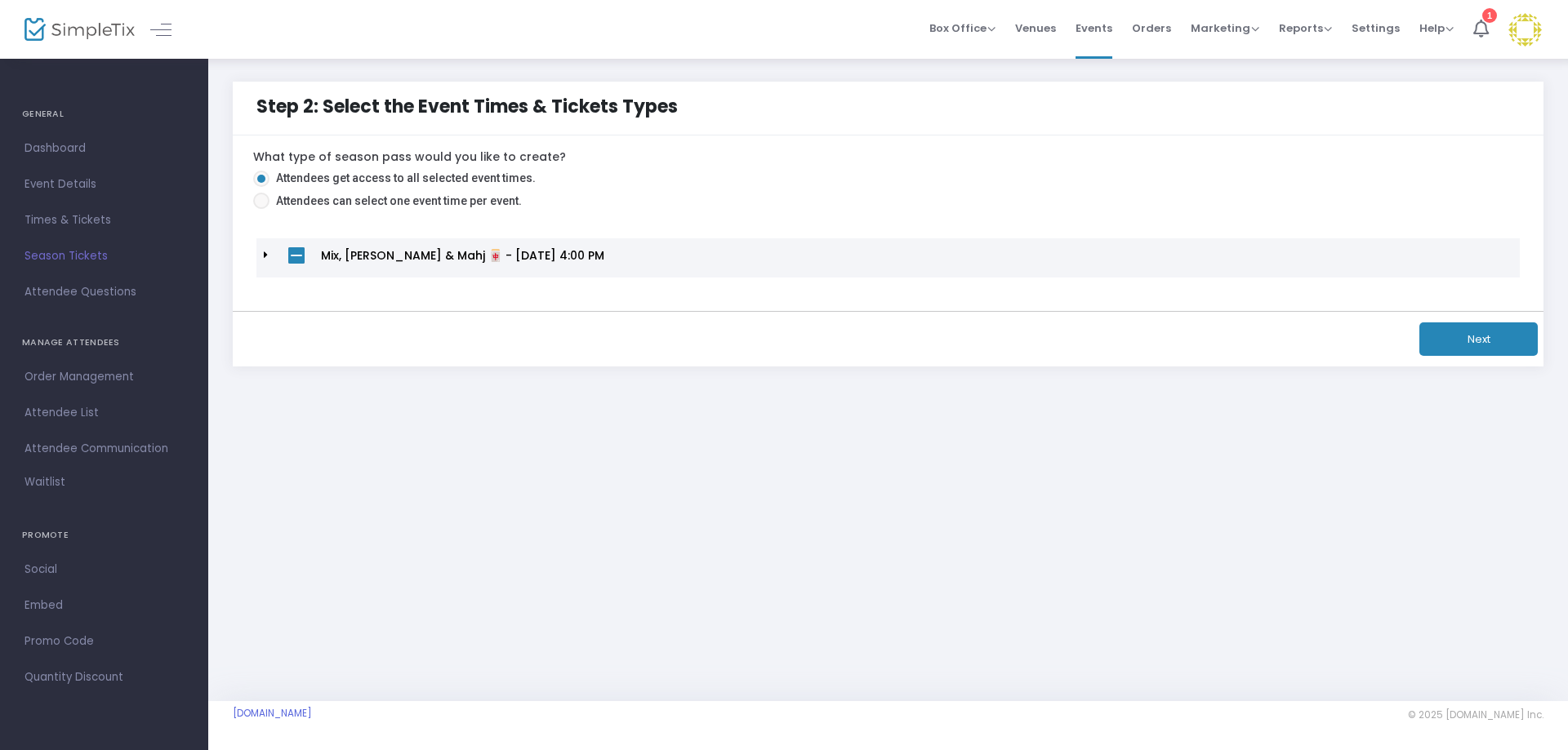
click at [1493, 348] on button "Next" at bounding box center [1479, 339] width 119 height 33
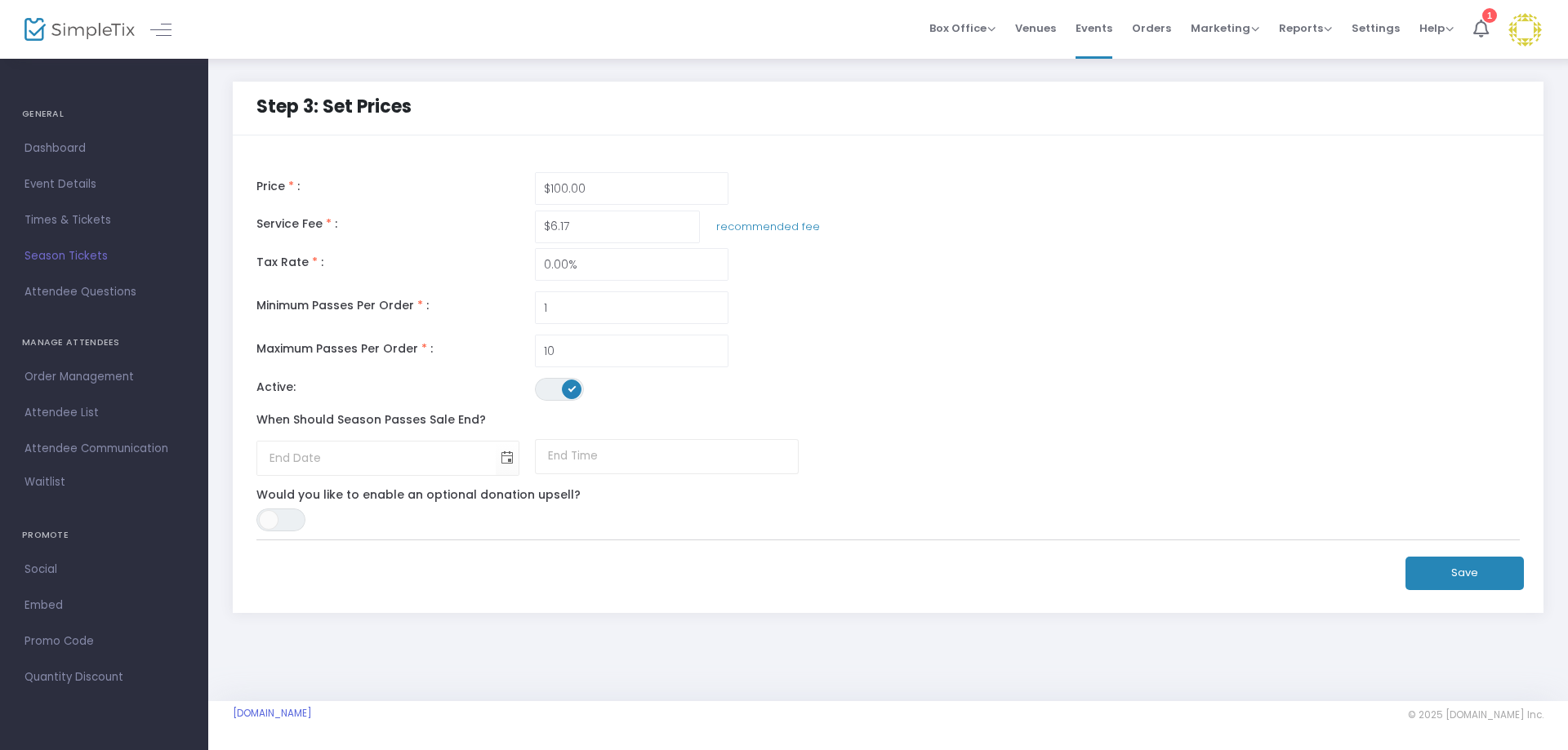
click at [1480, 581] on button "Save" at bounding box center [1465, 574] width 119 height 33
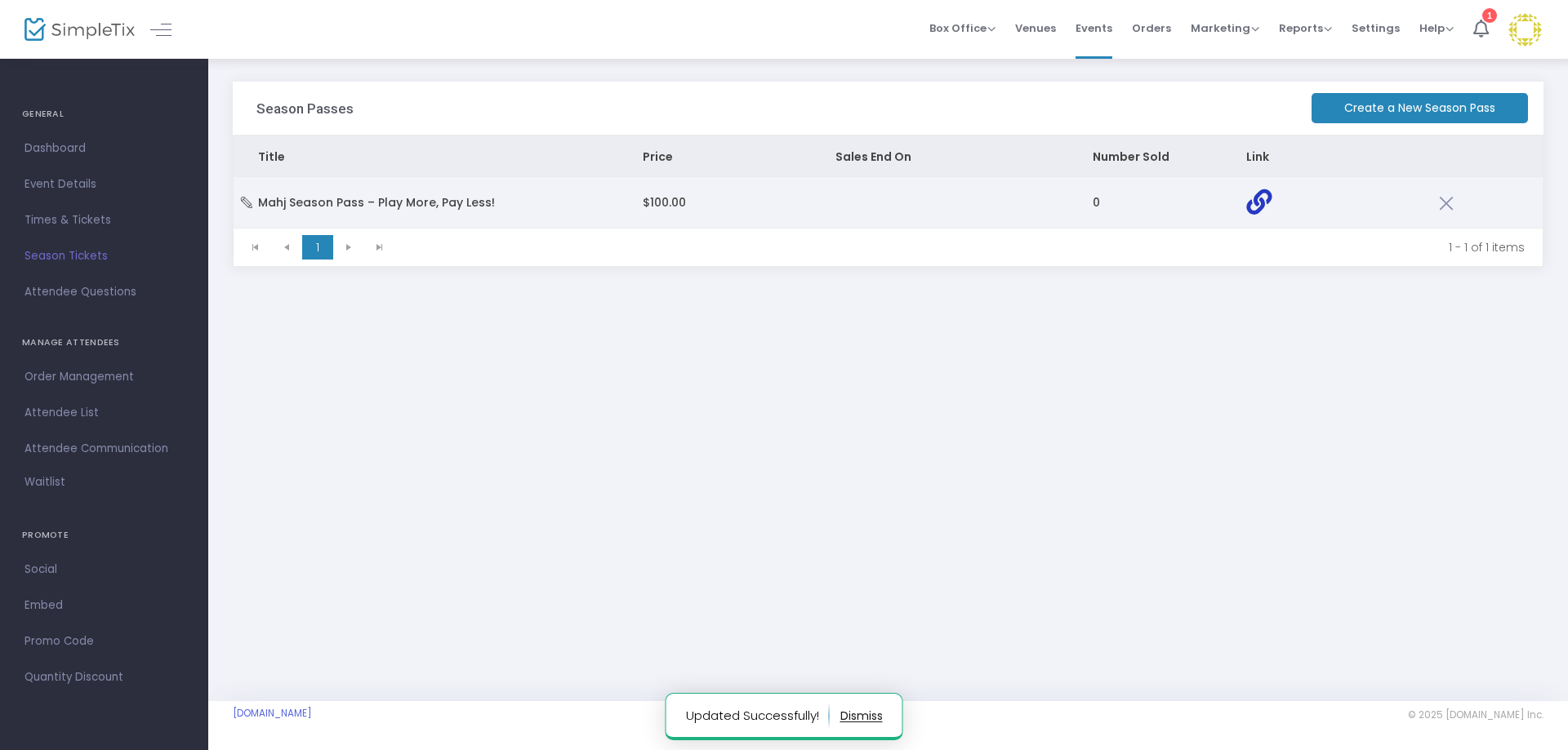
click at [1254, 206] on icon "Data table" at bounding box center [1259, 202] width 25 height 25
click at [352, 209] on span "Mahj Season Pass – Play More, Pay Less!" at bounding box center [376, 203] width 237 height 17
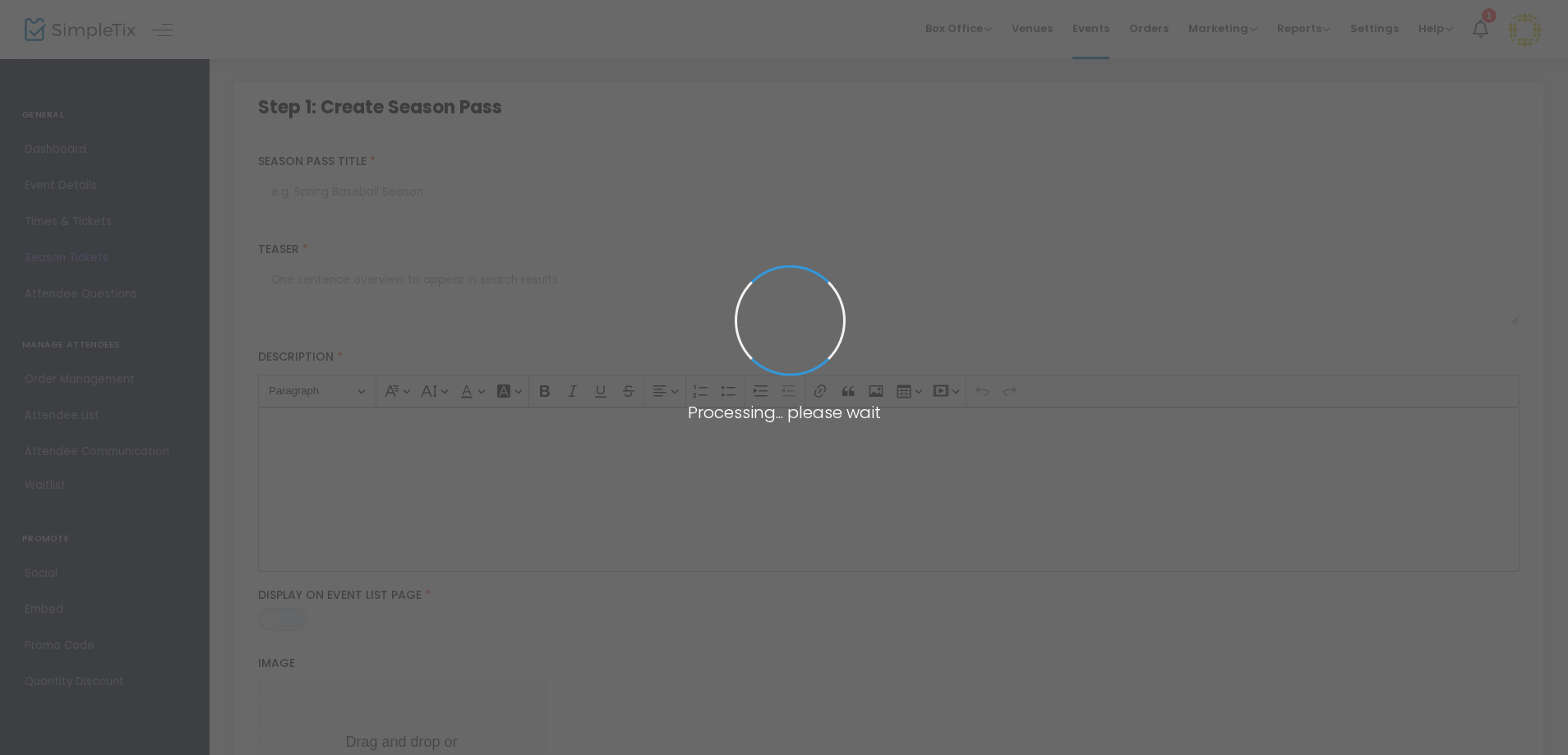
type input "Mahj Season Pass – Play More, Pay Less!"
type textarea "5 chances to sharpen your skills, laugh with friends, and sip something good… a…"
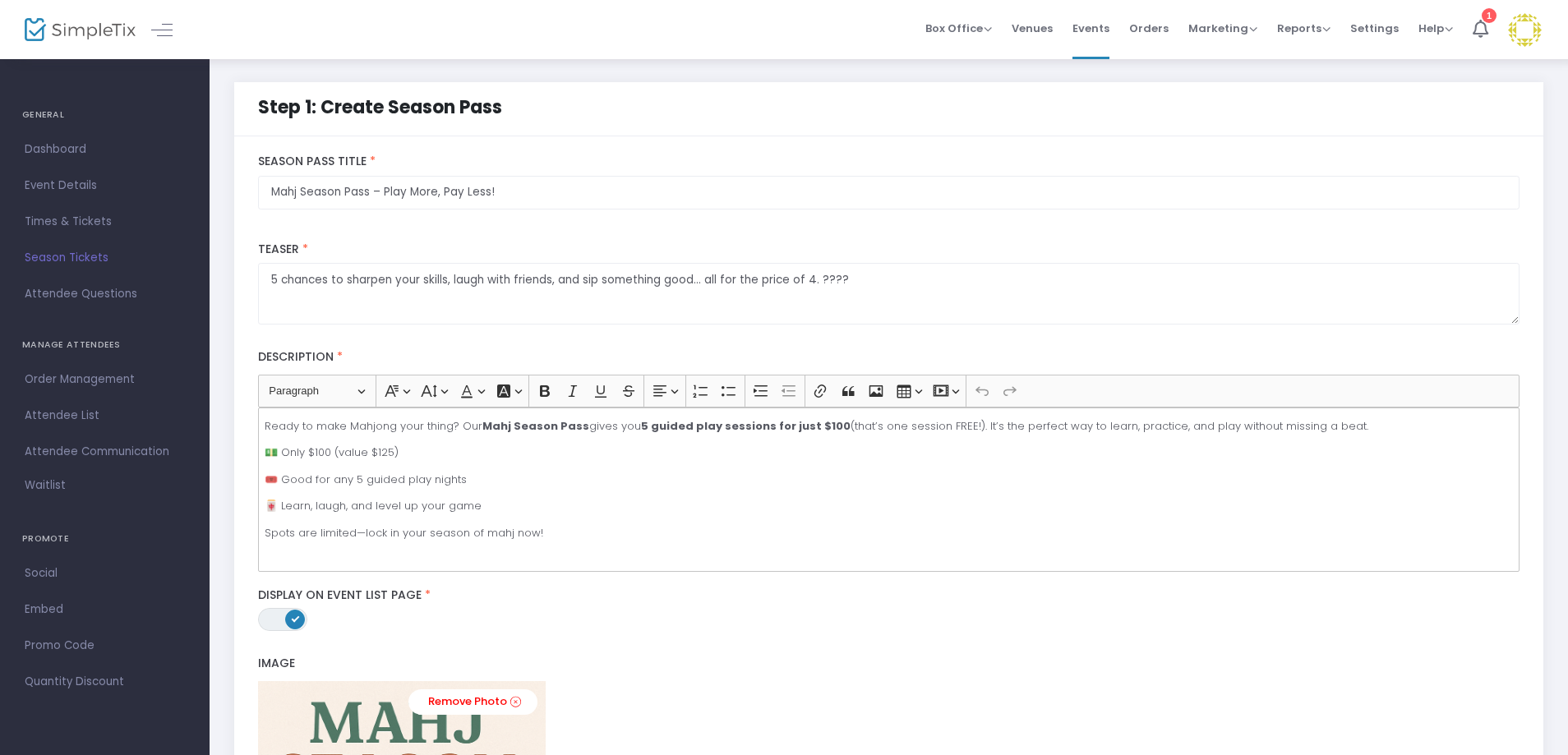
click at [86, 262] on span "Season Tickets" at bounding box center [105, 258] width 160 height 21
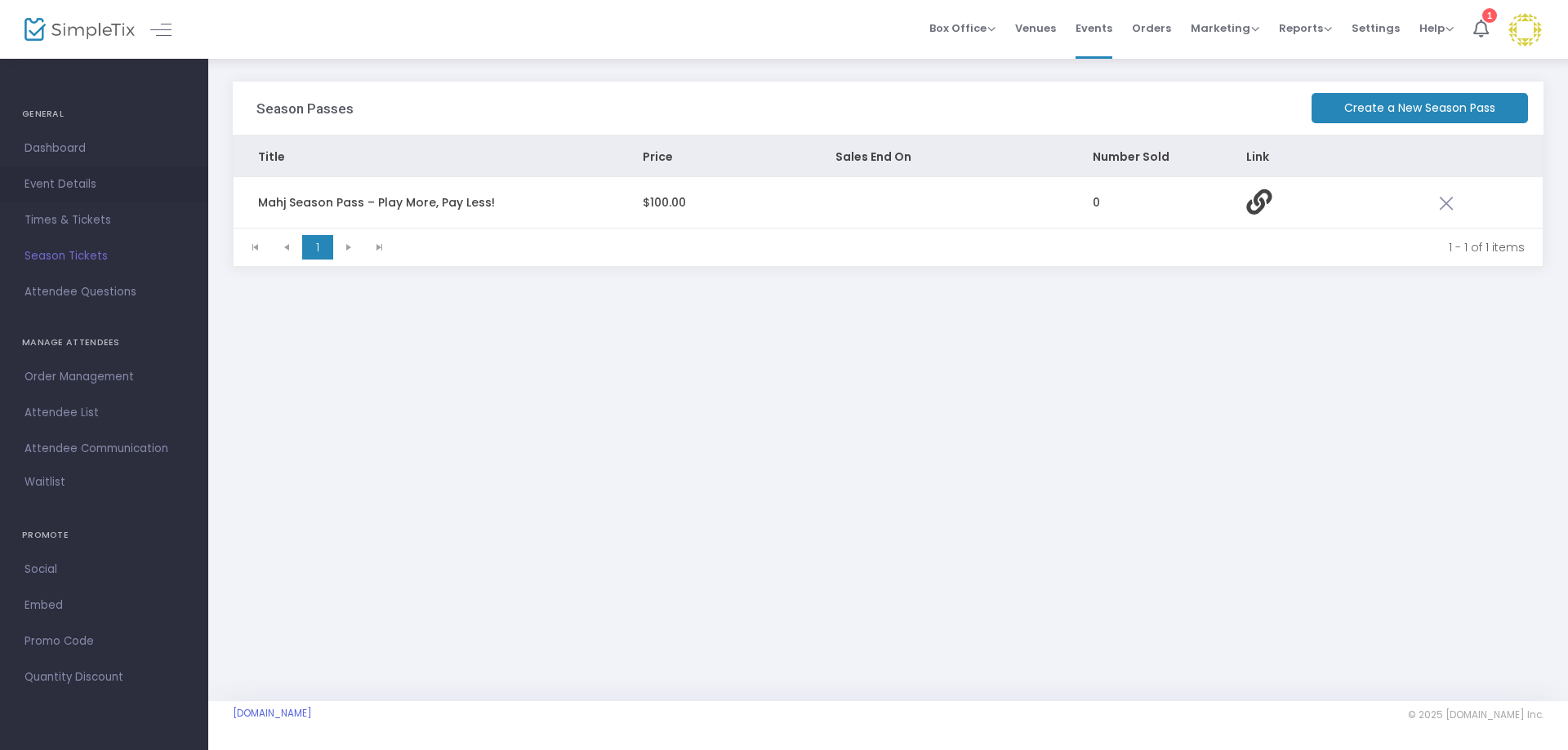
click at [71, 189] on span "Event Details" at bounding box center [104, 184] width 159 height 21
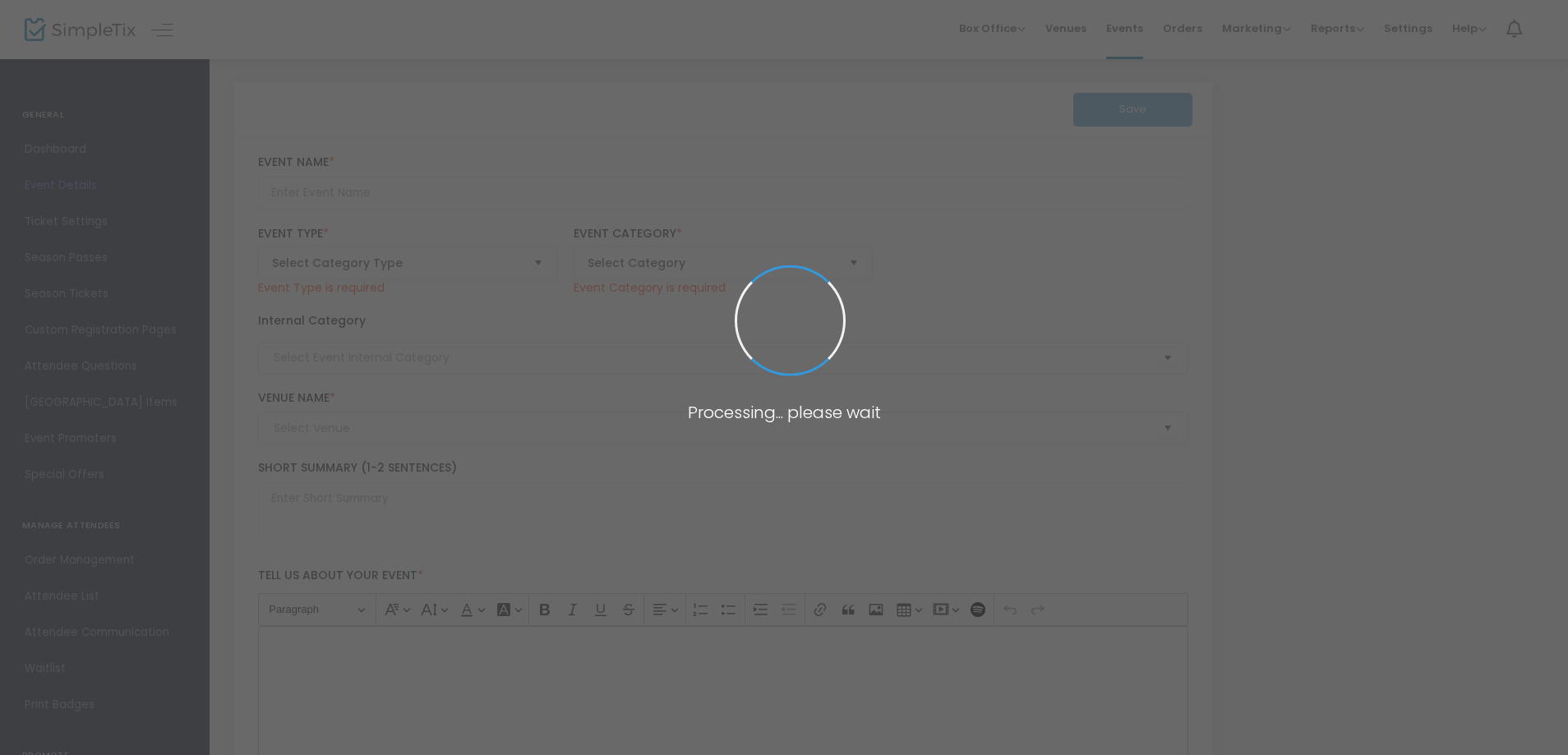
type input "Mix, [PERSON_NAME] & Mahj 🀄"
type textarea "🍸🀄 Sip, shuffle, and socialize! Join us for a laid-back Mahj Party full of cock…"
type input "Buy Tickets"
type input "Tarwater Residence"
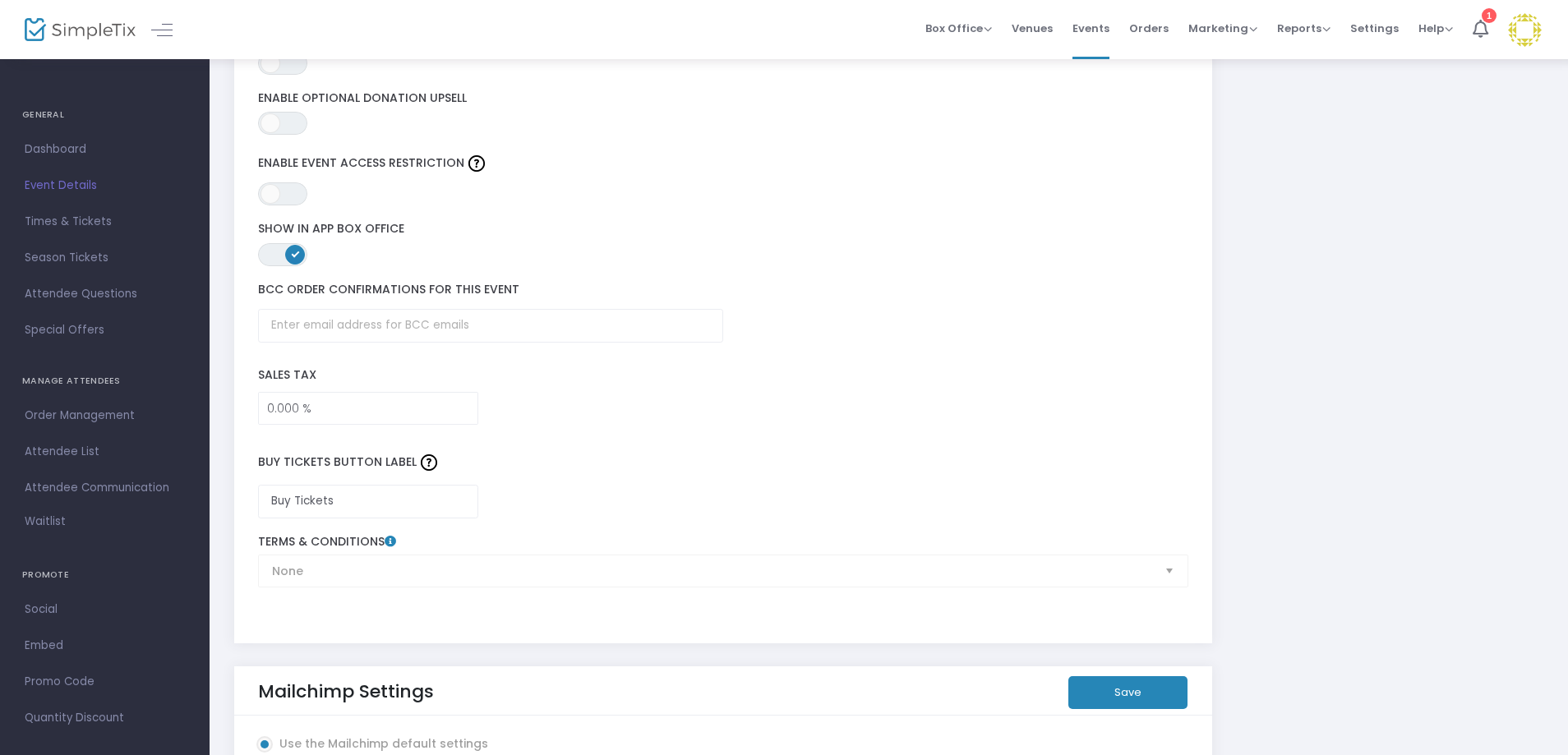
scroll to position [2384, 0]
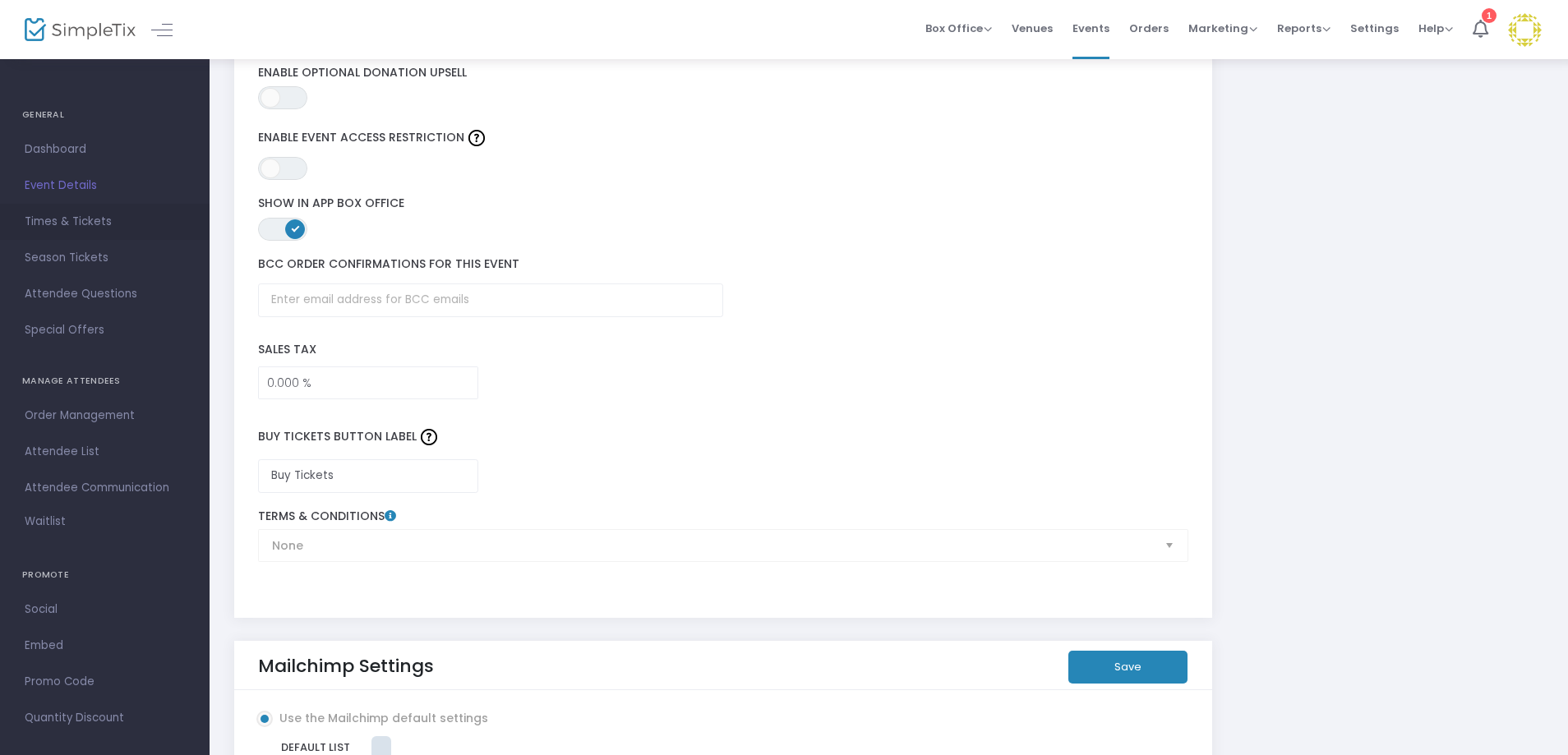
click at [57, 222] on span "Times & Tickets" at bounding box center [105, 221] width 160 height 21
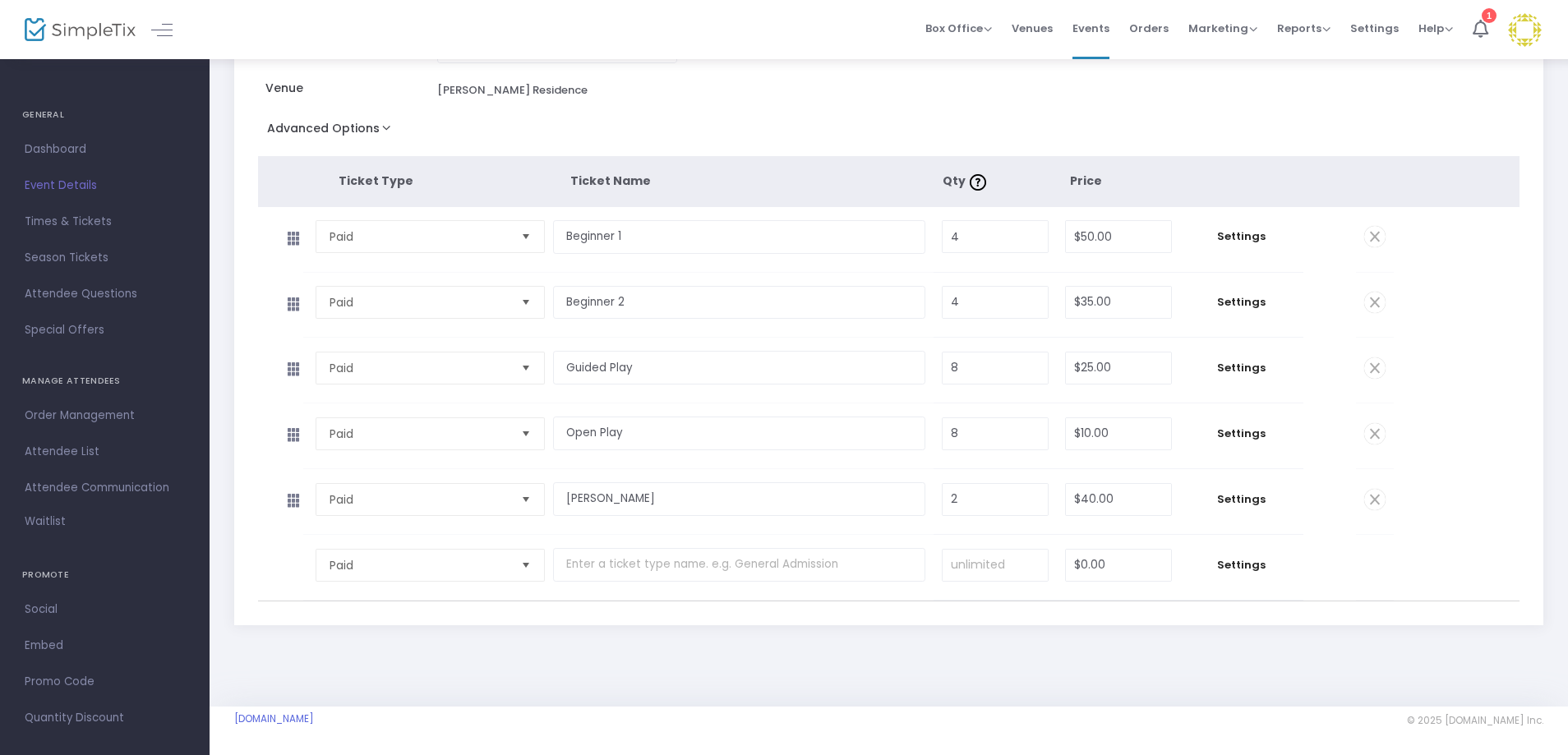
scroll to position [182, 0]
